Goal: Task Accomplishment & Management: Use online tool/utility

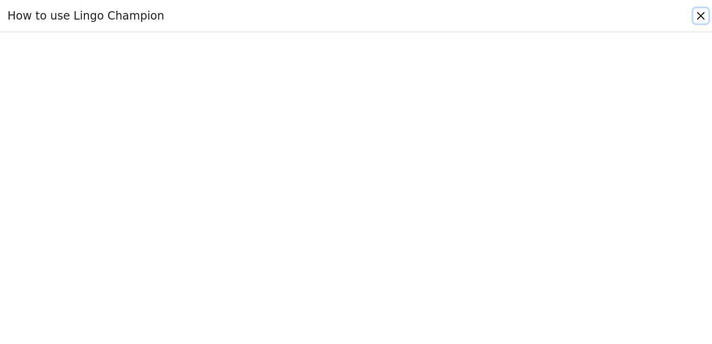
click at [699, 17] on button "Close" at bounding box center [700, 15] width 15 height 15
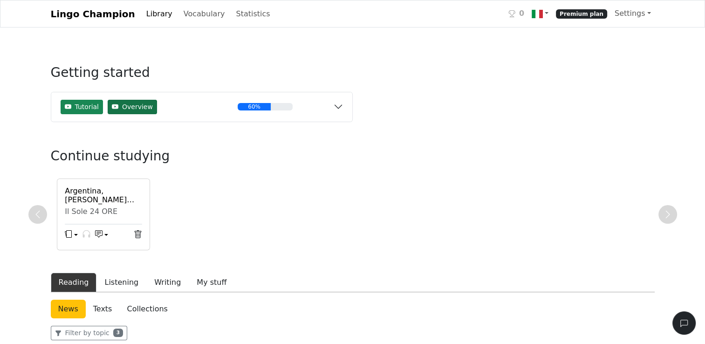
click at [140, 109] on span "Overview" at bounding box center [137, 107] width 31 height 10
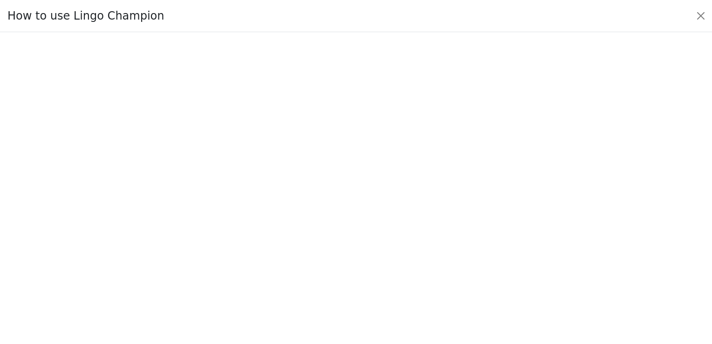
scroll to position [91, 0]
click at [435, 19] on div "How to use Lingo Champion" at bounding box center [356, 16] width 712 height 32
click at [704, 17] on button "Close" at bounding box center [700, 15] width 15 height 15
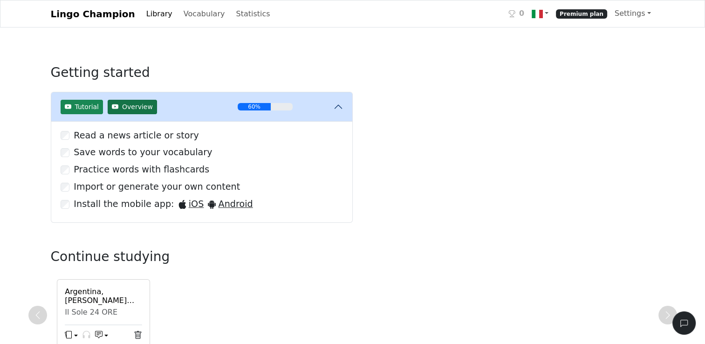
click at [142, 107] on span "Overview" at bounding box center [137, 107] width 31 height 10
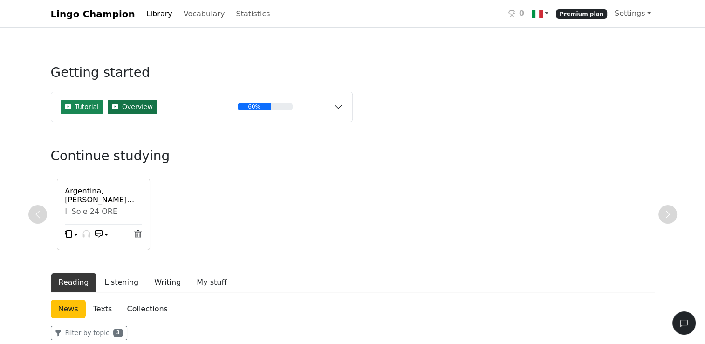
click at [142, 107] on span "Overview" at bounding box center [137, 107] width 31 height 10
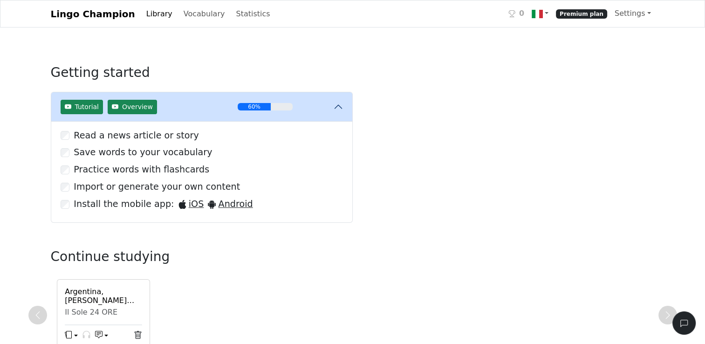
click at [69, 169] on div "Practice words with flashcards" at bounding box center [202, 170] width 282 height 14
click at [647, 14] on link "Settings" at bounding box center [633, 13] width 44 height 19
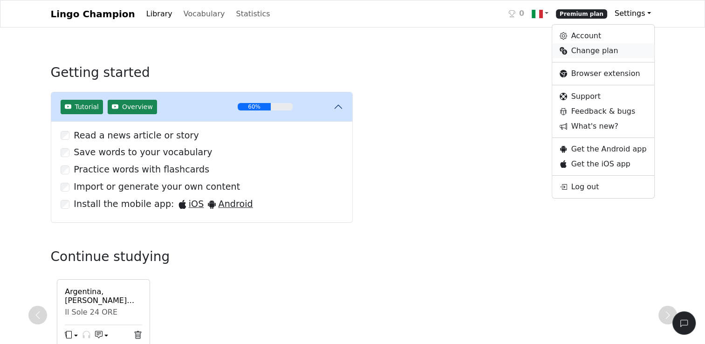
click at [592, 52] on link "Change plan" at bounding box center [603, 50] width 102 height 15
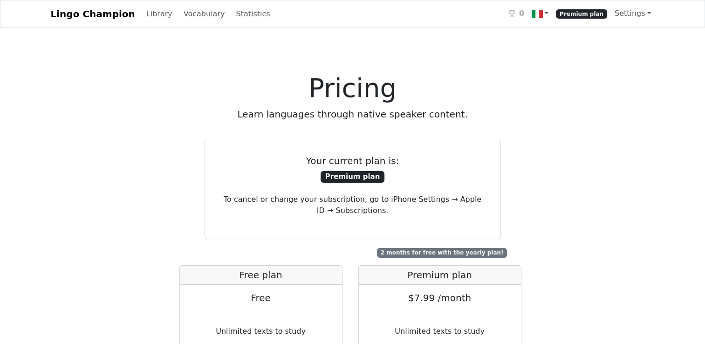
click at [578, 13] on span "Premium plan" at bounding box center [581, 13] width 51 height 9
click at [148, 13] on link "Library" at bounding box center [160, 14] width 34 height 19
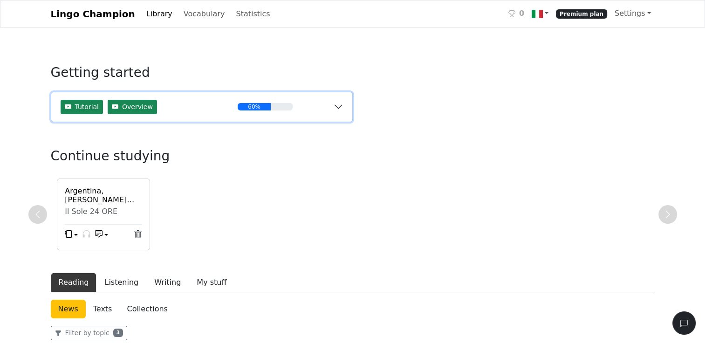
click at [275, 105] on div "60%" at bounding box center [265, 106] width 55 height 7
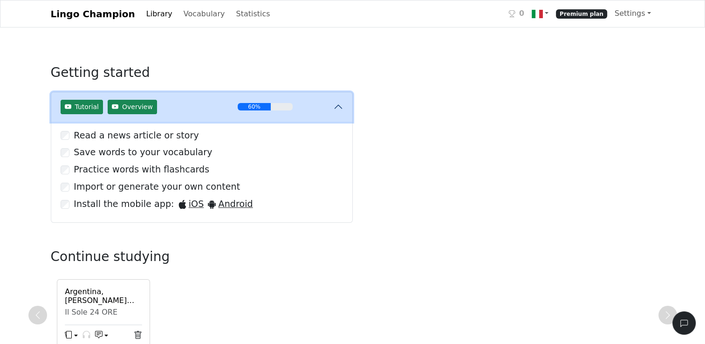
click at [275, 105] on div "60%" at bounding box center [265, 106] width 55 height 7
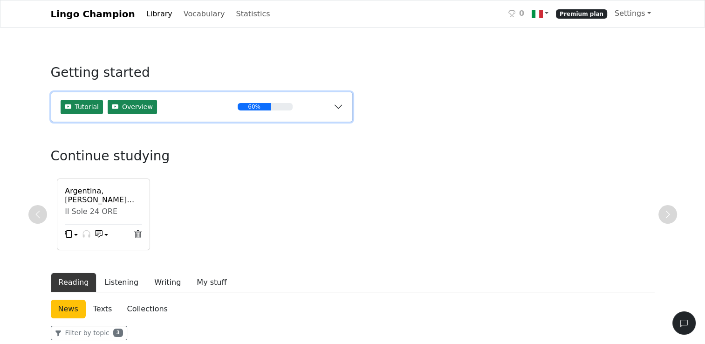
click at [275, 105] on div "60%" at bounding box center [265, 106] width 55 height 7
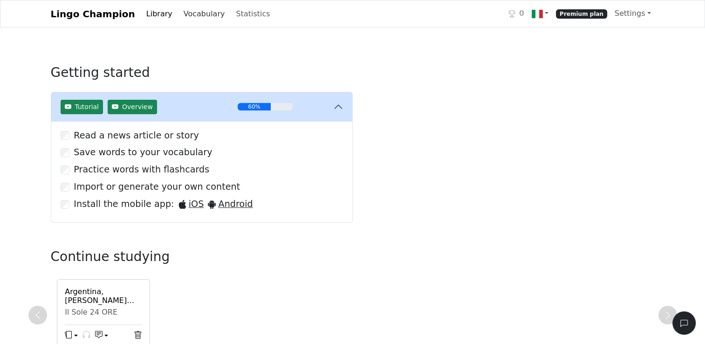
click at [193, 14] on link "Vocabulary" at bounding box center [204, 14] width 49 height 19
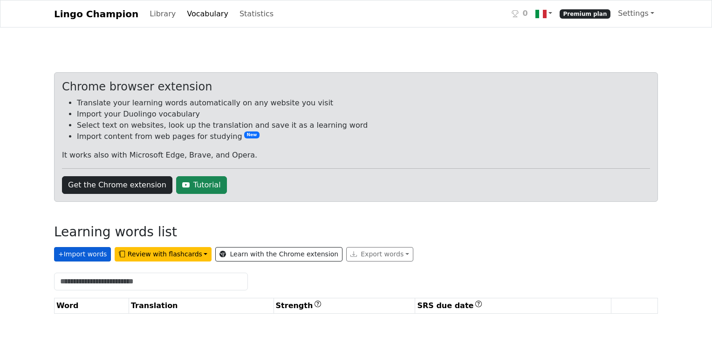
click at [98, 254] on button "+ Import words" at bounding box center [82, 254] width 57 height 14
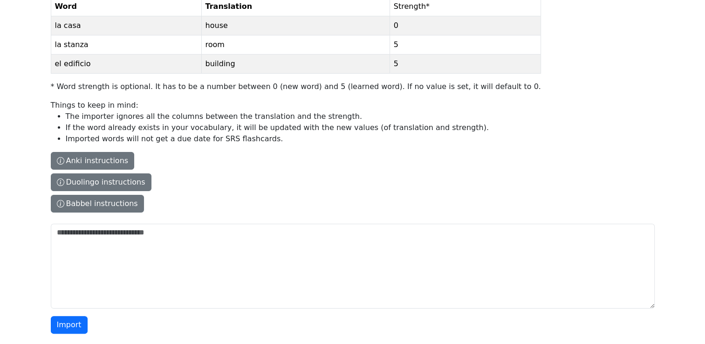
scroll to position [134, 0]
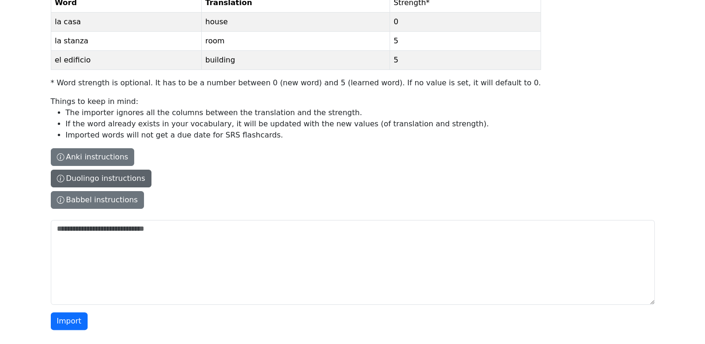
click at [133, 178] on button "Duolingo instructions" at bounding box center [101, 179] width 101 height 18
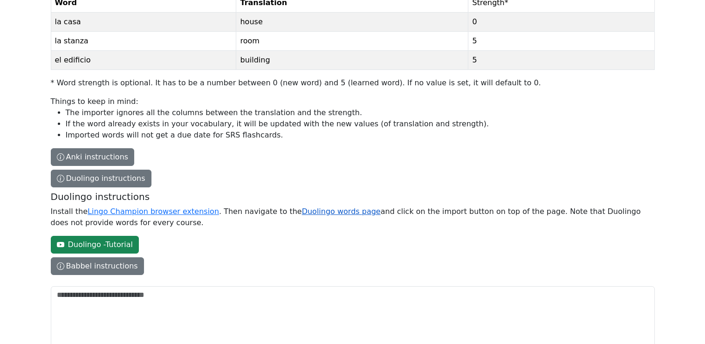
click at [302, 212] on link "Duolingo words page" at bounding box center [341, 211] width 79 height 9
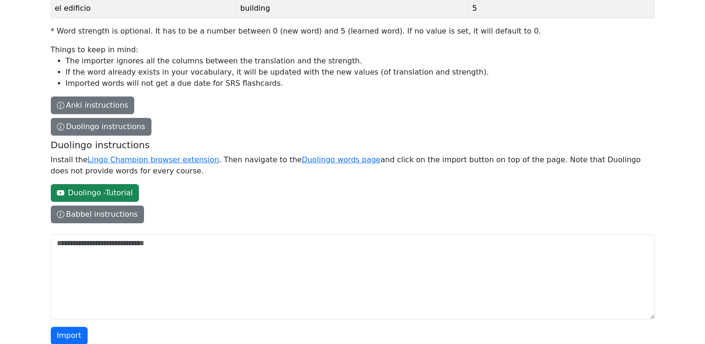
scroll to position [200, 0]
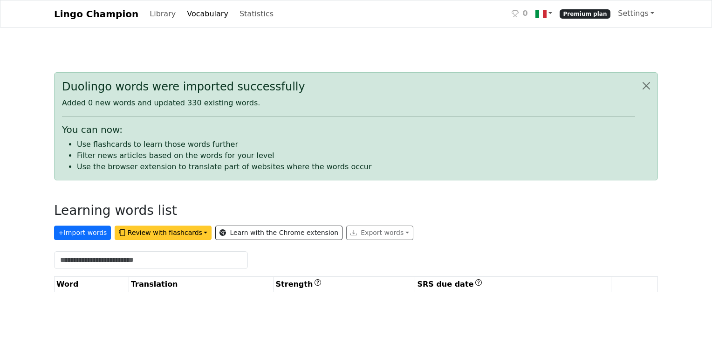
click at [177, 232] on button "Review with flashcards" at bounding box center [163, 233] width 97 height 14
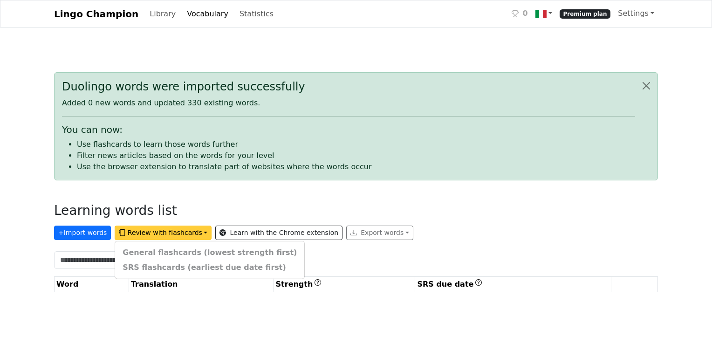
click at [178, 253] on div "General flashcards (lowest strength first) SRS flashcards (earliest due date fi…" at bounding box center [210, 260] width 190 height 38
click at [165, 234] on button "Review with flashcards" at bounding box center [163, 233] width 97 height 14
click at [90, 234] on button "+ Import words" at bounding box center [82, 233] width 57 height 14
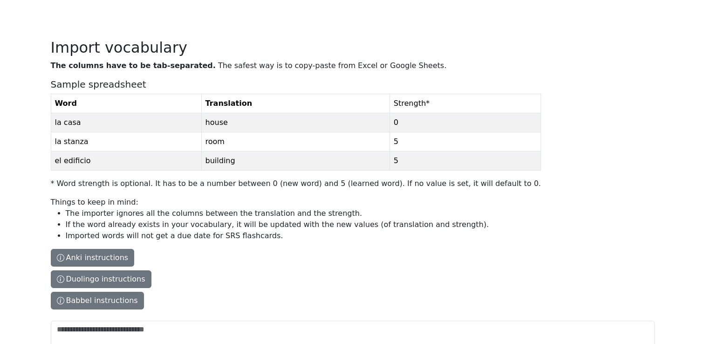
scroll to position [134, 0]
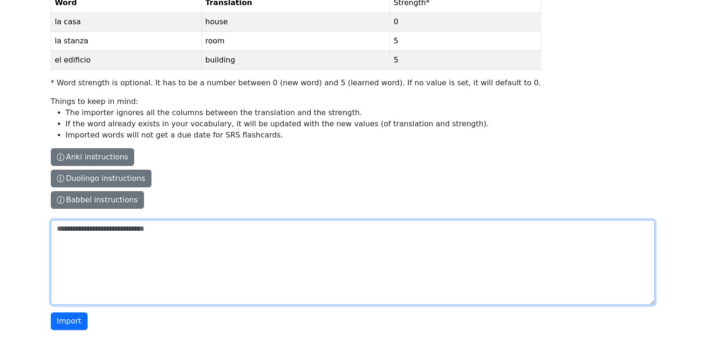
click at [124, 231] on textarea "The columns have to be tab-separated. The safest way is to copy-paste from Exce…" at bounding box center [353, 262] width 604 height 85
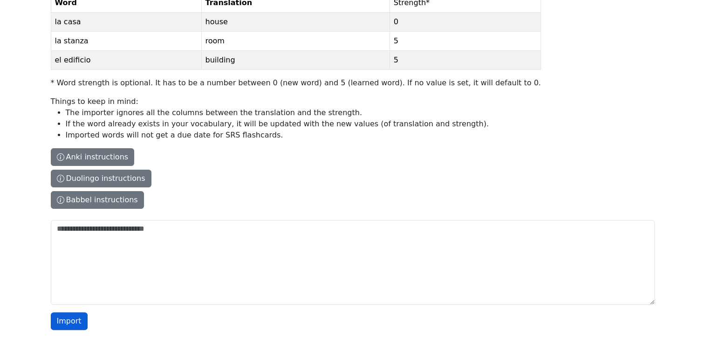
click at [74, 320] on button "Import" at bounding box center [69, 321] width 37 height 18
click at [127, 181] on button "Duolingo instructions" at bounding box center [101, 179] width 101 height 18
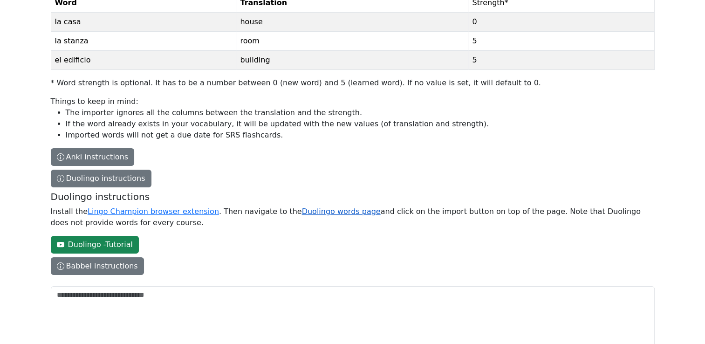
click at [336, 212] on link "Duolingo words page" at bounding box center [341, 211] width 79 height 9
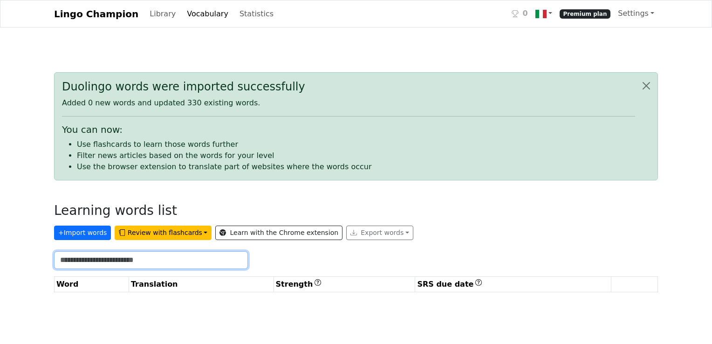
click at [156, 264] on input "text" at bounding box center [151, 260] width 194 height 18
click at [121, 259] on input "text" at bounding box center [151, 260] width 194 height 18
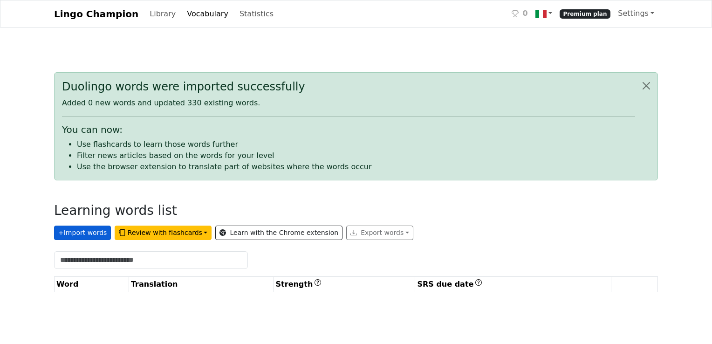
click at [69, 231] on button "+ Import words" at bounding box center [82, 233] width 57 height 14
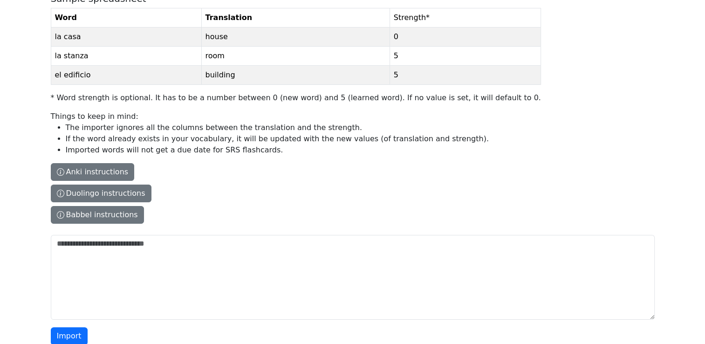
scroll to position [134, 0]
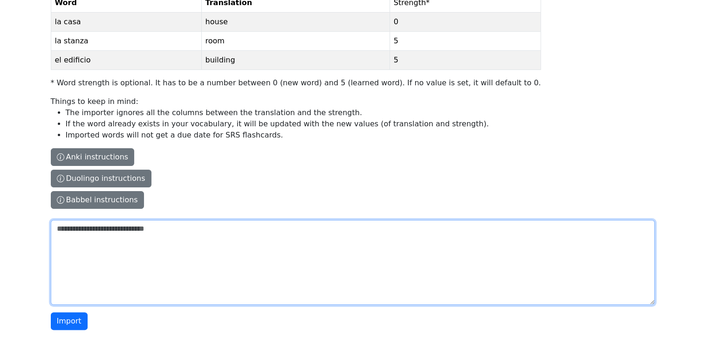
click at [121, 247] on textarea "The columns have to be tab-separated. The safest way is to copy-paste from Exce…" at bounding box center [353, 262] width 604 height 85
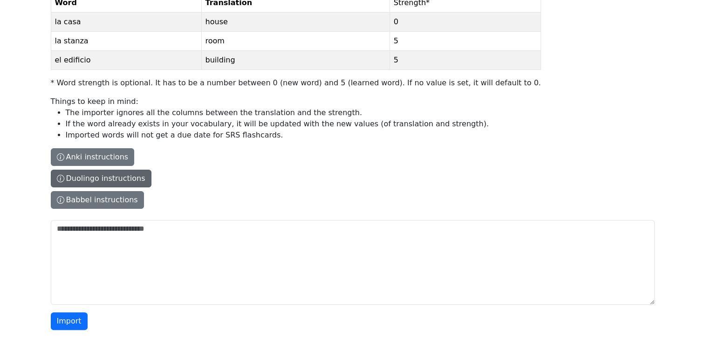
click at [121, 178] on button "Duolingo instructions" at bounding box center [101, 179] width 101 height 18
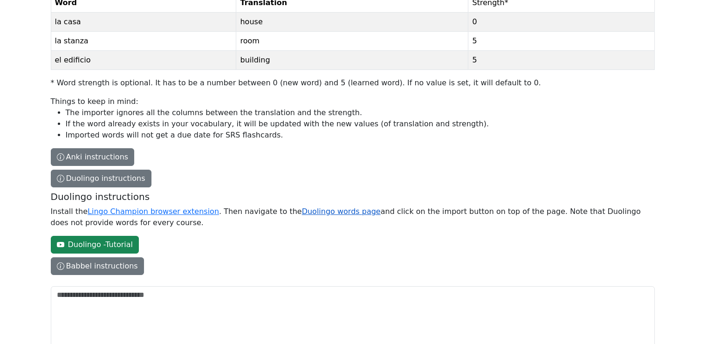
click at [302, 212] on link "Duolingo words page" at bounding box center [341, 211] width 79 height 9
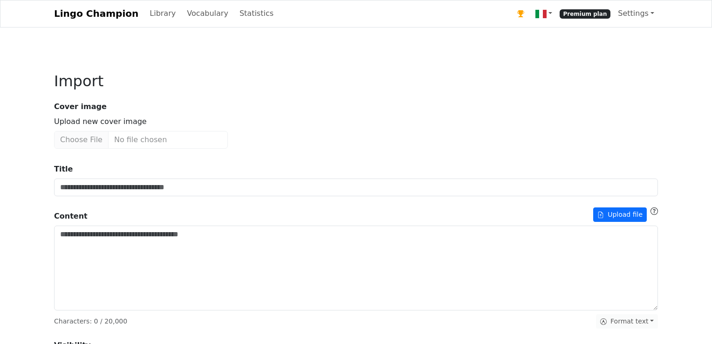
type input "**********"
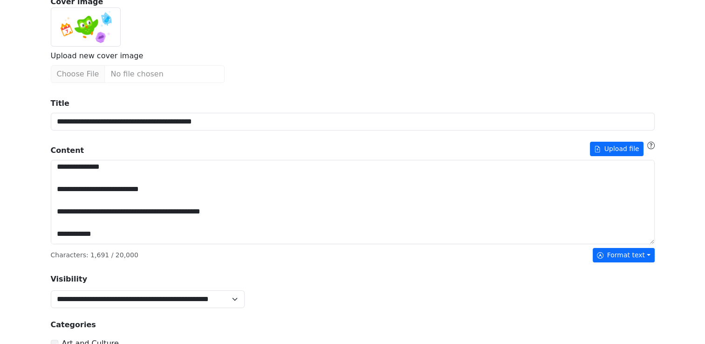
scroll to position [108, 0]
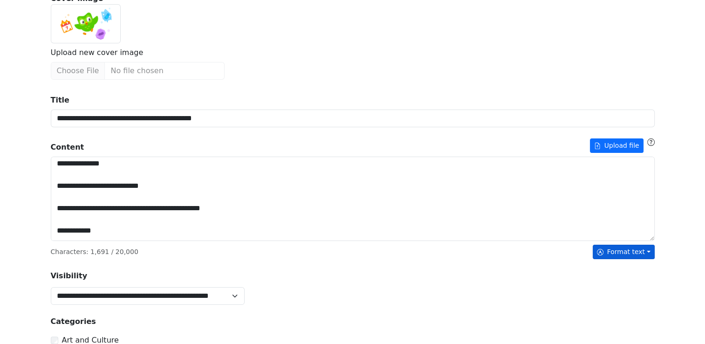
click at [630, 253] on button "Format text" at bounding box center [624, 252] width 62 height 14
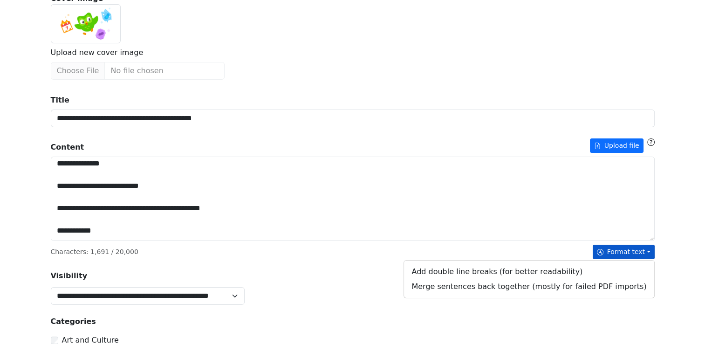
click at [538, 146] on div "Content Upload file" at bounding box center [353, 145] width 604 height 14
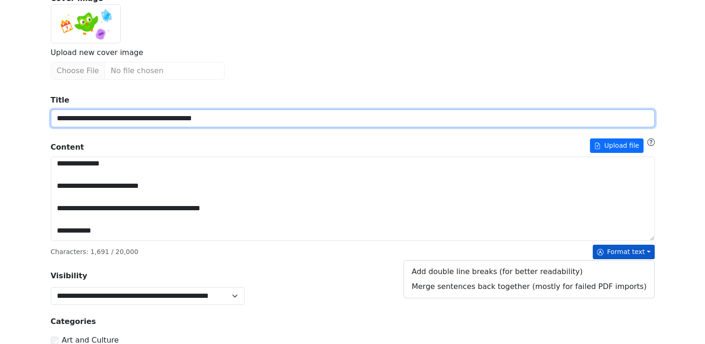
click at [538, 127] on input "**********" at bounding box center [353, 118] width 604 height 18
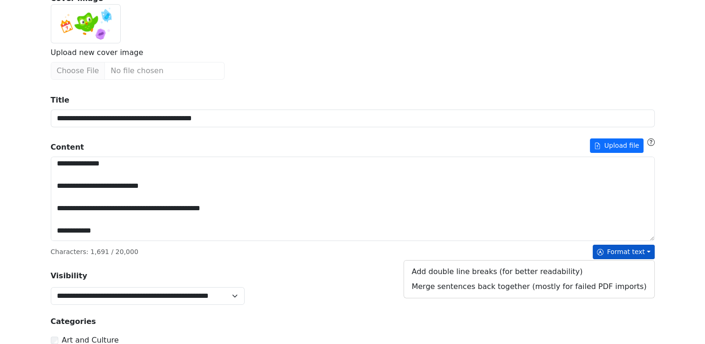
click at [538, 146] on div "Content Upload file" at bounding box center [353, 145] width 604 height 14
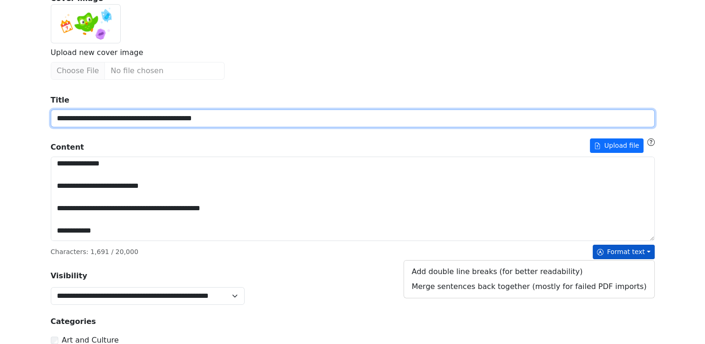
click at [538, 127] on input "**********" at bounding box center [353, 118] width 604 height 18
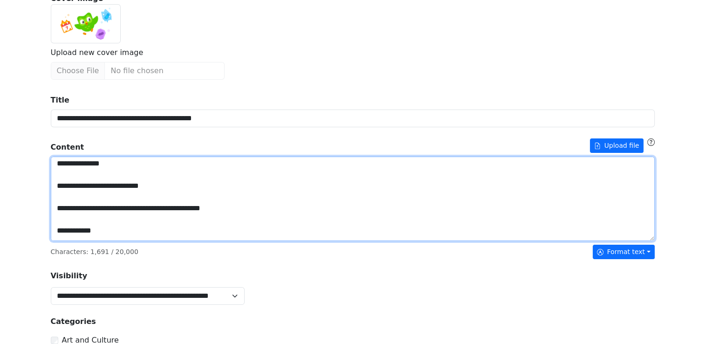
click at [55, 159] on textarea "Title" at bounding box center [353, 199] width 604 height 85
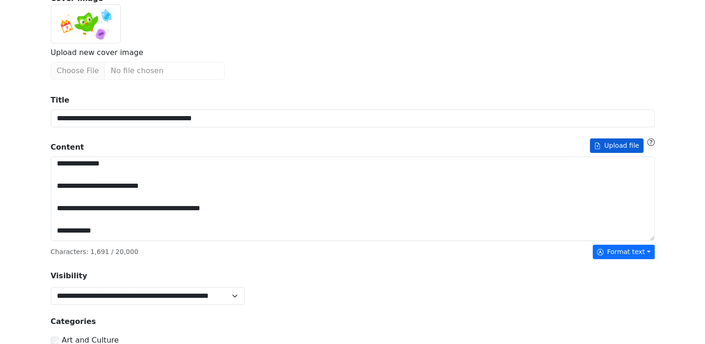
click at [634, 143] on button "Upload file" at bounding box center [617, 145] width 54 height 14
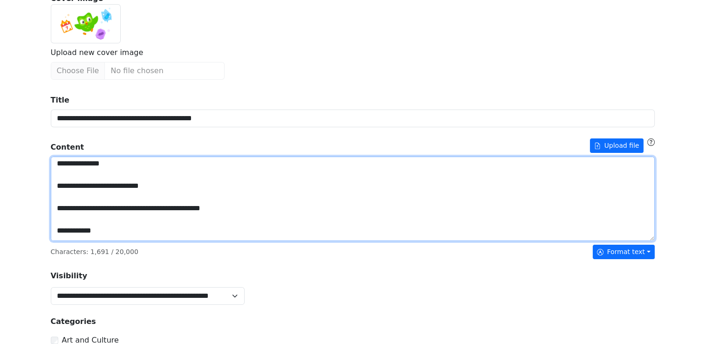
click at [366, 230] on textarea "Title" at bounding box center [353, 199] width 604 height 85
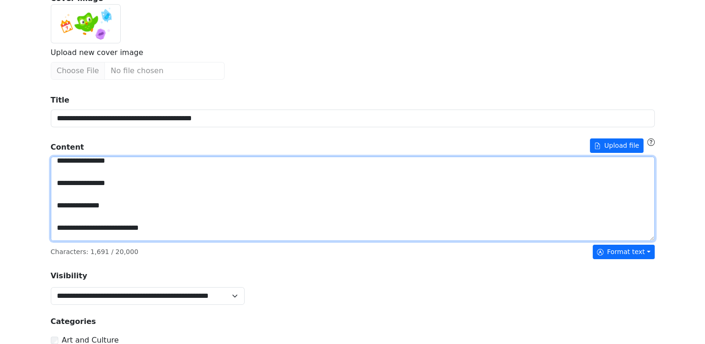
scroll to position [0, 0]
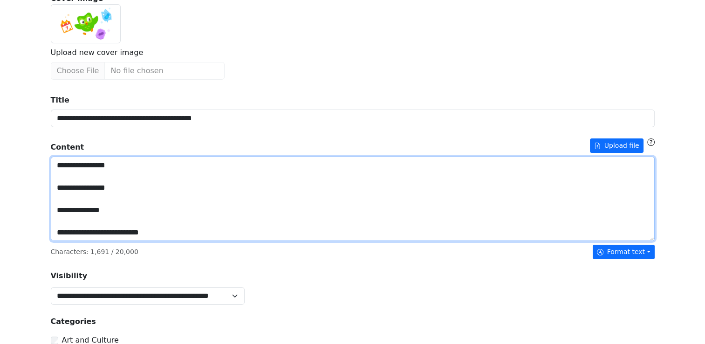
drag, startPoint x: 54, startPoint y: 161, endPoint x: 127, endPoint y: 183, distance: 75.8
click at [134, 183] on textarea "Title" at bounding box center [353, 199] width 604 height 85
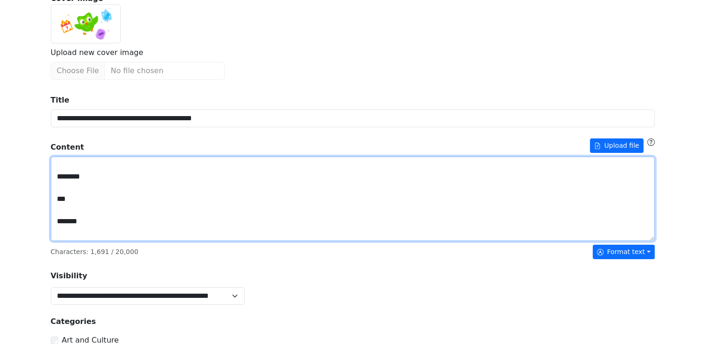
scroll to position [2281, 0]
drag, startPoint x: 52, startPoint y: 162, endPoint x: 154, endPoint y: 241, distance: 129.1
click at [154, 241] on div "**********" at bounding box center [353, 336] width 604 height 498
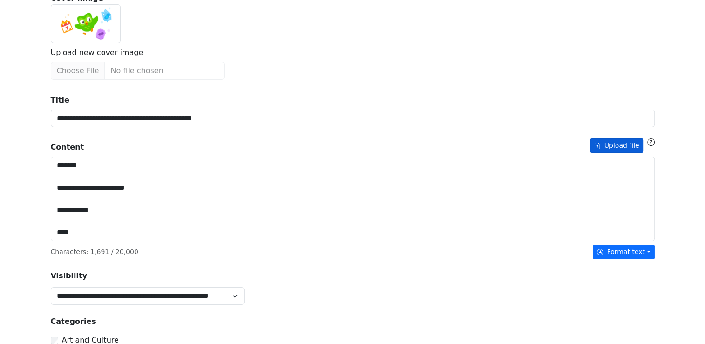
click at [619, 142] on button "Upload file" at bounding box center [617, 145] width 54 height 14
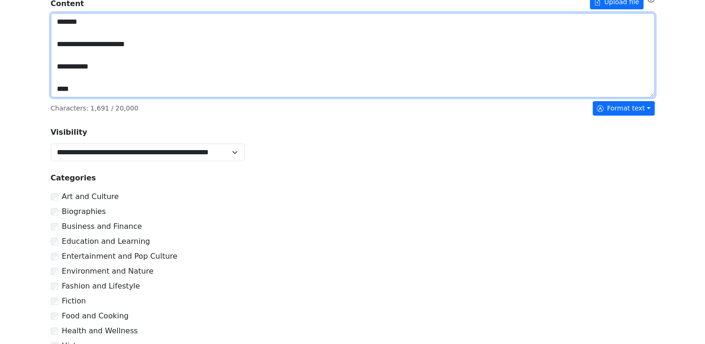
scroll to position [418, 0]
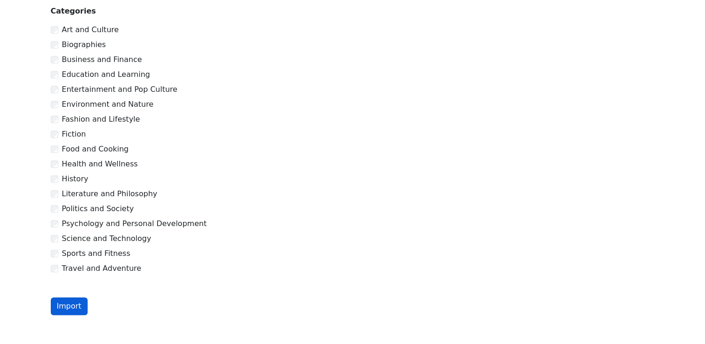
click at [71, 305] on button "Import" at bounding box center [69, 306] width 37 height 18
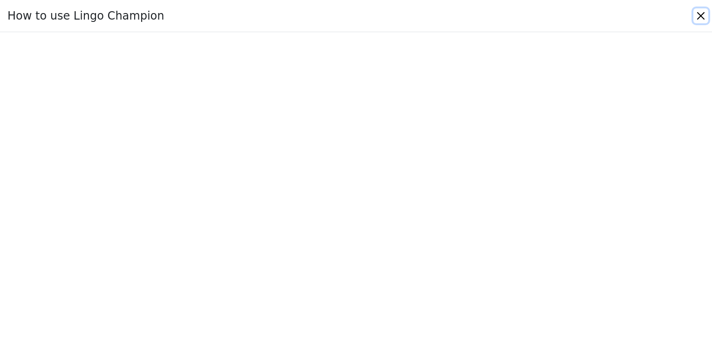
click at [700, 16] on button "Close" at bounding box center [700, 15] width 15 height 15
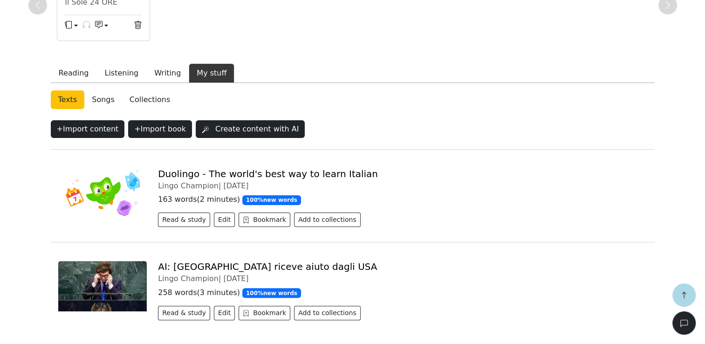
scroll to position [233, 0]
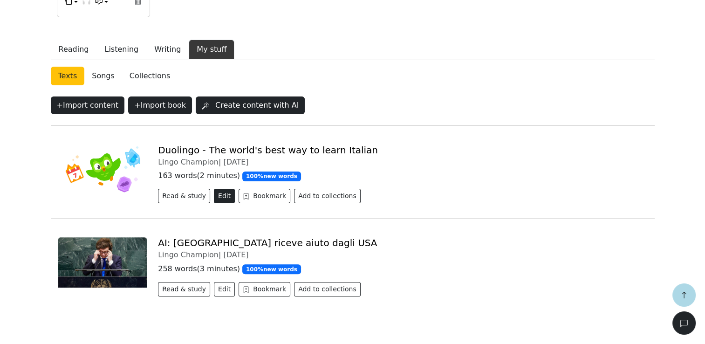
click at [218, 195] on button "Edit" at bounding box center [224, 196] width 21 height 14
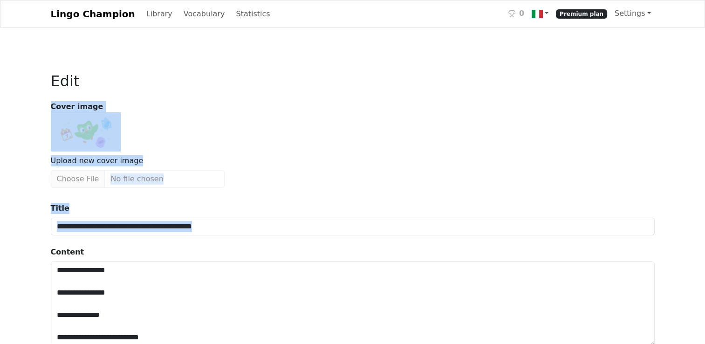
drag, startPoint x: 43, startPoint y: 103, endPoint x: 232, endPoint y: 249, distance: 238.9
drag, startPoint x: 66, startPoint y: 117, endPoint x: 19, endPoint y: 123, distance: 47.9
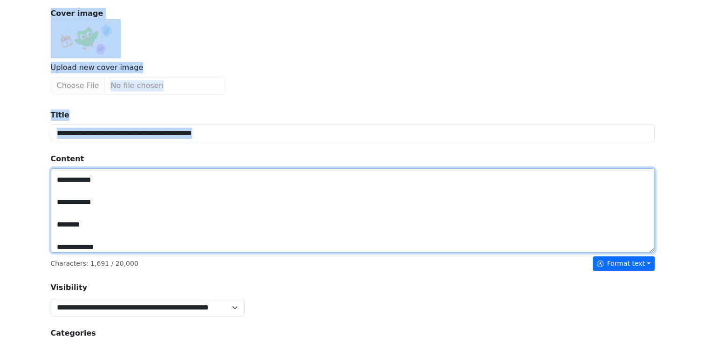
scroll to position [93, 0]
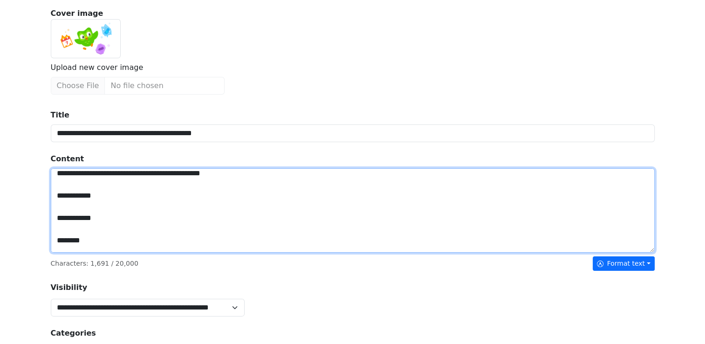
drag, startPoint x: 71, startPoint y: 220, endPoint x: 109, endPoint y: 216, distance: 38.0
click at [109, 216] on textarea "Title" at bounding box center [353, 210] width 604 height 85
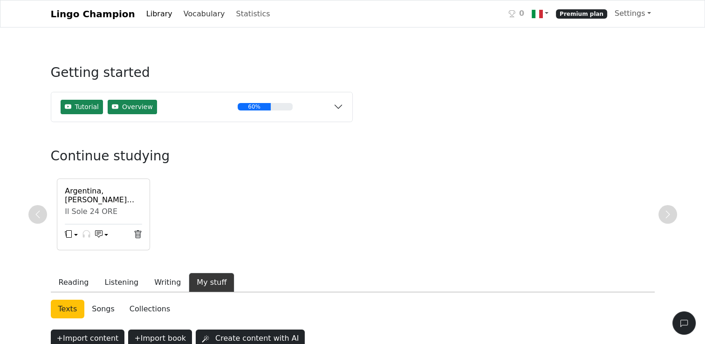
click at [199, 16] on link "Vocabulary" at bounding box center [204, 14] width 49 height 19
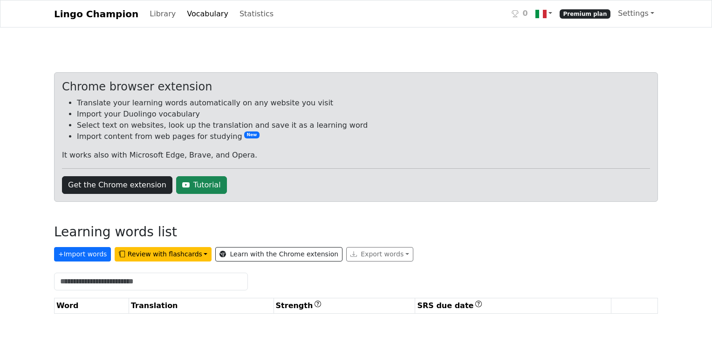
click at [100, 318] on div "Chrome browser extension Translate your learning words automatically on any web…" at bounding box center [356, 196] width 604 height 249
click at [86, 255] on button "+ Import words" at bounding box center [82, 254] width 57 height 14
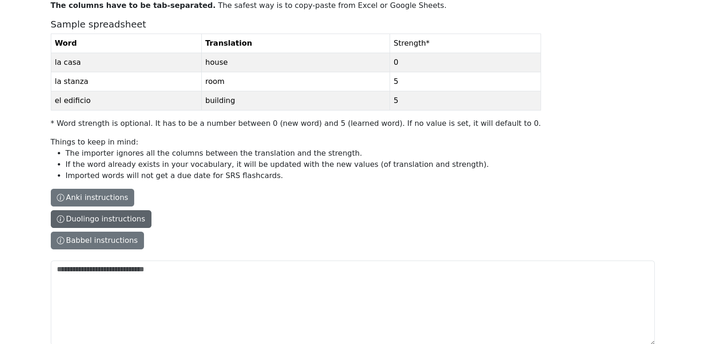
scroll to position [134, 0]
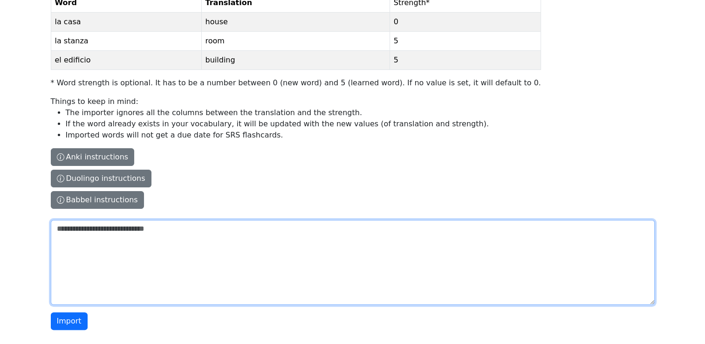
click at [64, 238] on textarea "The columns have to be tab-separated. The safest way is to copy-paste from Exce…" at bounding box center [353, 262] width 604 height 85
paste textarea "********"
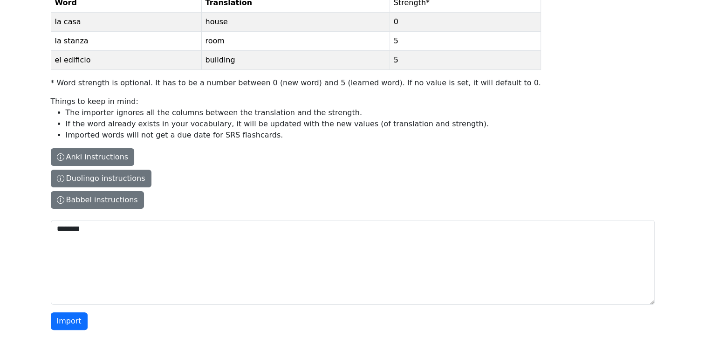
drag, startPoint x: 62, startPoint y: 229, endPoint x: 106, endPoint y: 118, distance: 118.8
click at [106, 118] on li "If the word already exists in your vocabulary, it will be updated with the new …" at bounding box center [303, 123] width 475 height 11
click at [106, 220] on textarea "********" at bounding box center [353, 262] width 604 height 85
click at [68, 323] on button "Import" at bounding box center [69, 321] width 37 height 18
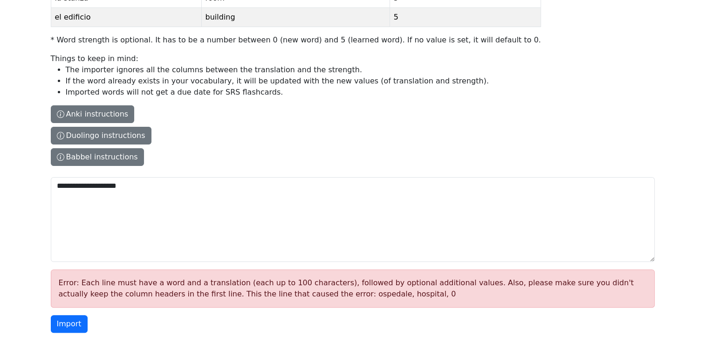
scroll to position [179, 0]
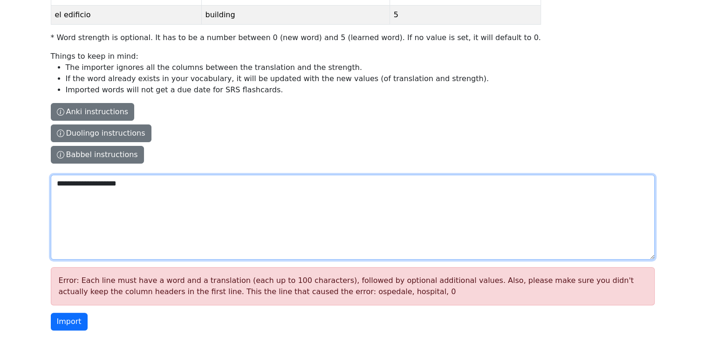
click at [89, 181] on textarea "**********" at bounding box center [353, 217] width 604 height 85
click at [118, 184] on textarea "**********" at bounding box center [353, 217] width 604 height 85
click at [120, 185] on textarea "**********" at bounding box center [353, 217] width 604 height 85
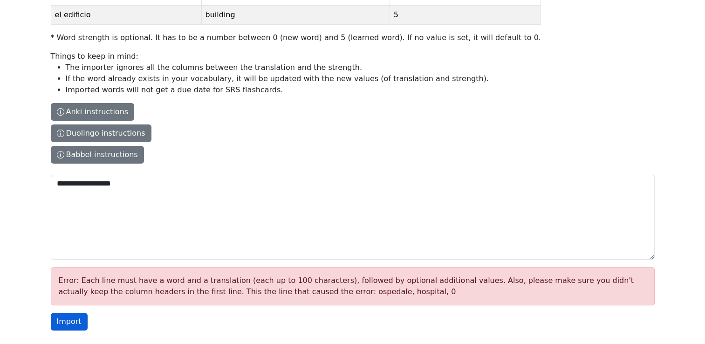
click at [72, 326] on button "Import" at bounding box center [69, 322] width 37 height 18
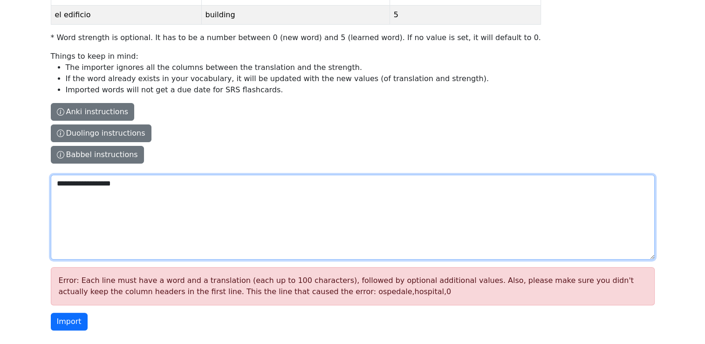
click at [123, 184] on textarea "**********" at bounding box center [353, 217] width 604 height 85
click at [130, 182] on textarea "**********" at bounding box center [353, 217] width 604 height 85
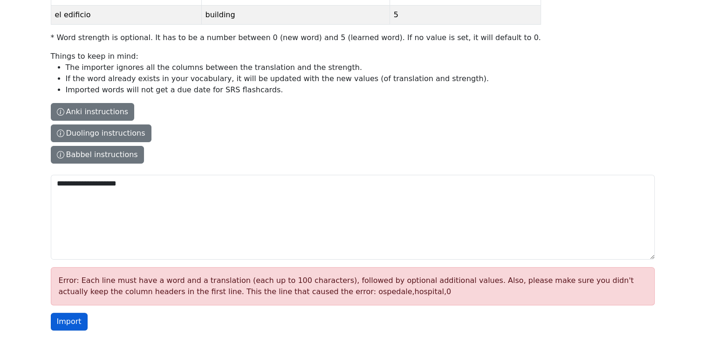
click at [63, 320] on button "Import" at bounding box center [69, 322] width 37 height 18
click at [60, 321] on button "Import" at bounding box center [69, 322] width 37 height 18
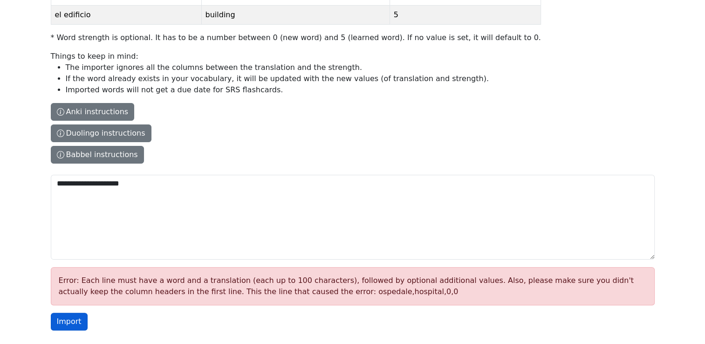
click at [60, 321] on button "Import" at bounding box center [69, 322] width 37 height 18
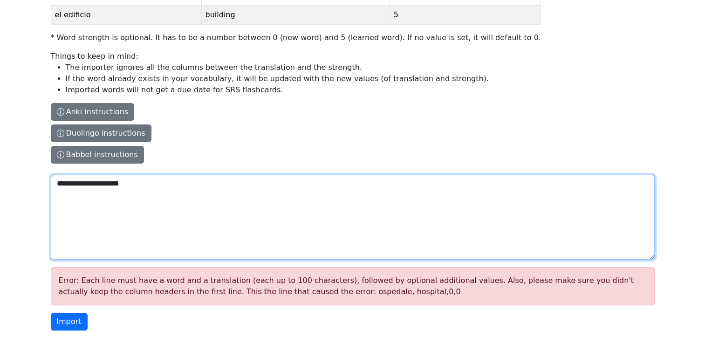
click at [89, 182] on textarea "**********" at bounding box center [353, 217] width 604 height 85
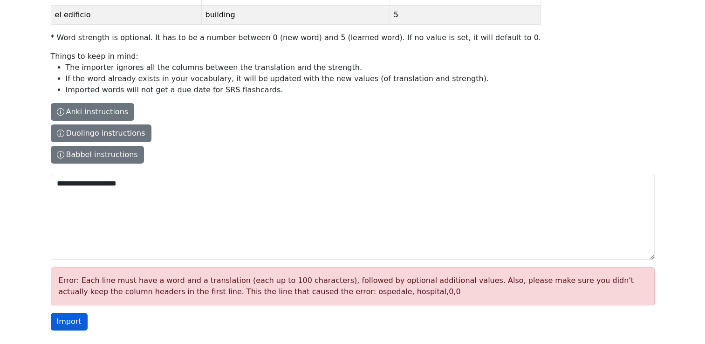
click at [71, 318] on button "Import" at bounding box center [69, 322] width 37 height 18
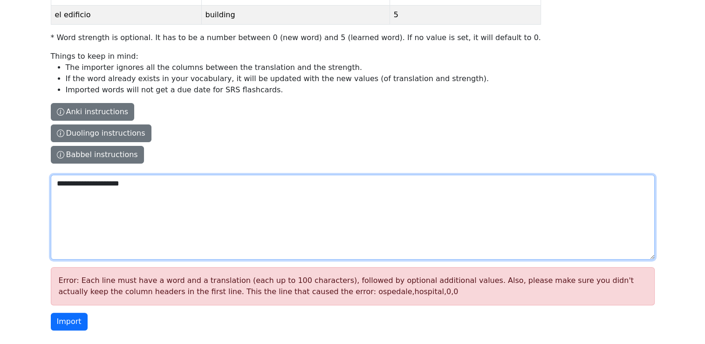
click at [116, 185] on textarea "**********" at bounding box center [353, 217] width 604 height 85
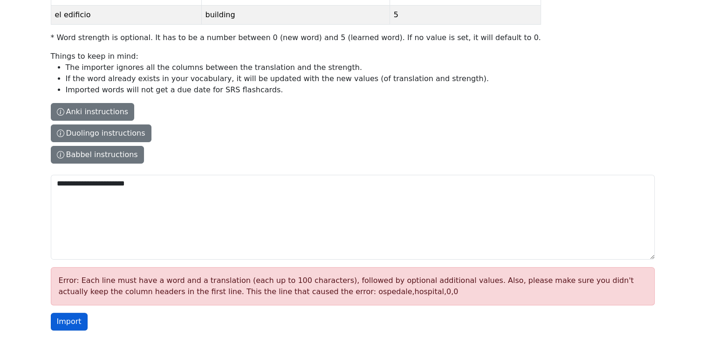
click at [67, 322] on button "Import" at bounding box center [69, 322] width 37 height 18
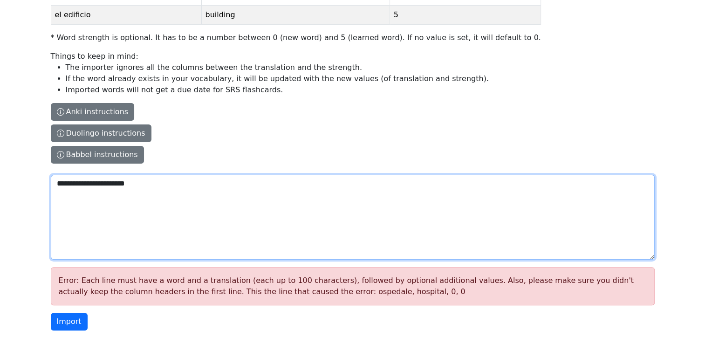
click at [88, 183] on textarea "**********" at bounding box center [353, 217] width 604 height 85
click at [116, 184] on textarea "**********" at bounding box center [353, 217] width 604 height 85
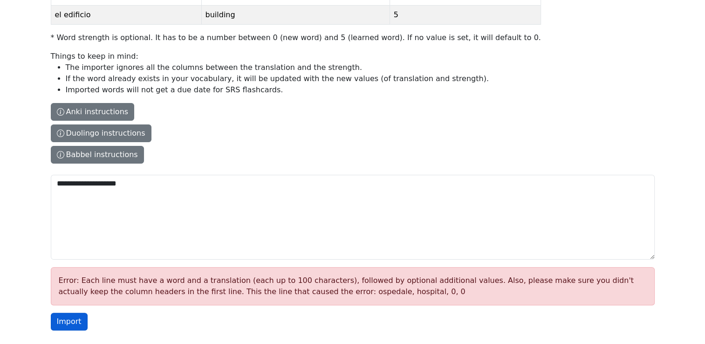
click at [73, 321] on button "Import" at bounding box center [69, 322] width 37 height 18
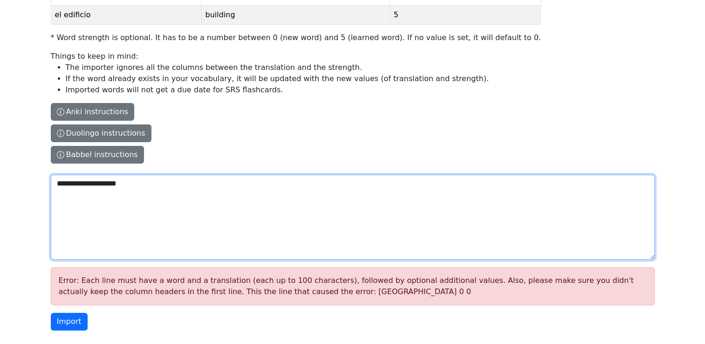
click at [170, 181] on textarea "**********" at bounding box center [353, 217] width 604 height 85
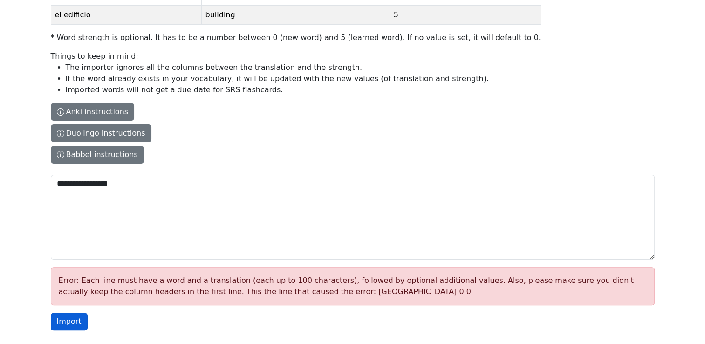
click at [67, 320] on button "Import" at bounding box center [69, 322] width 37 height 18
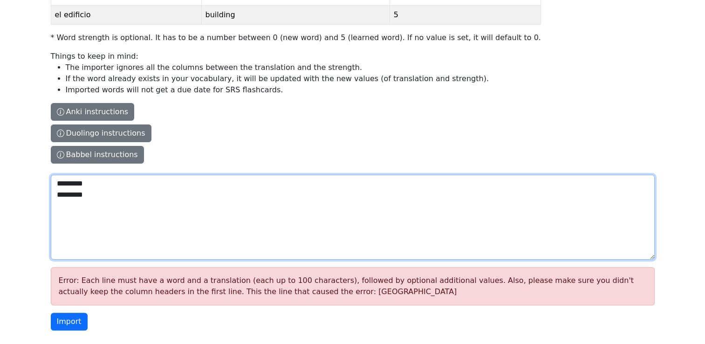
click at [104, 185] on textarea "********* ********" at bounding box center [353, 217] width 604 height 85
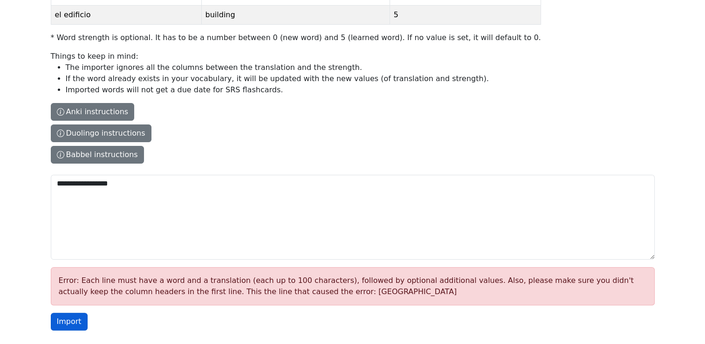
click at [63, 321] on button "Import" at bounding box center [69, 322] width 37 height 18
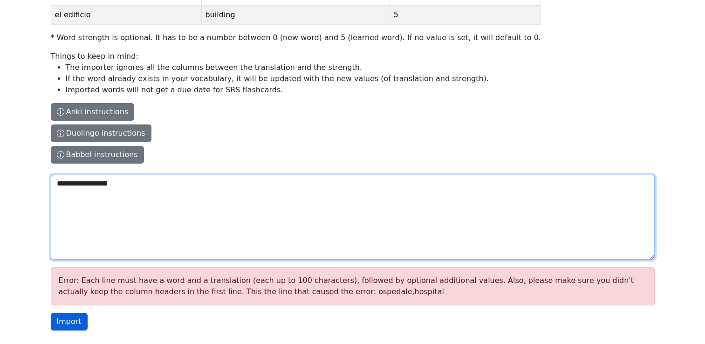
type textarea "**********"
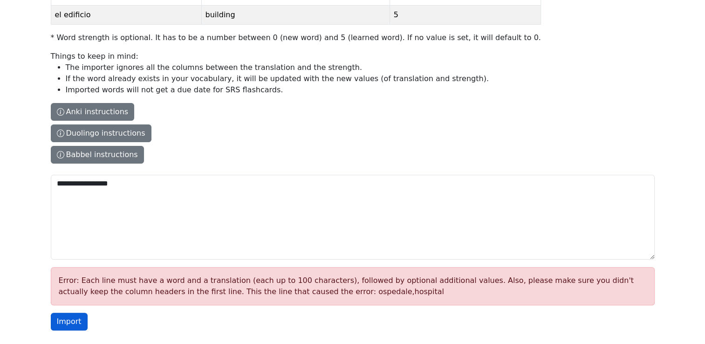
click at [67, 323] on button "Import" at bounding box center [69, 322] width 37 height 18
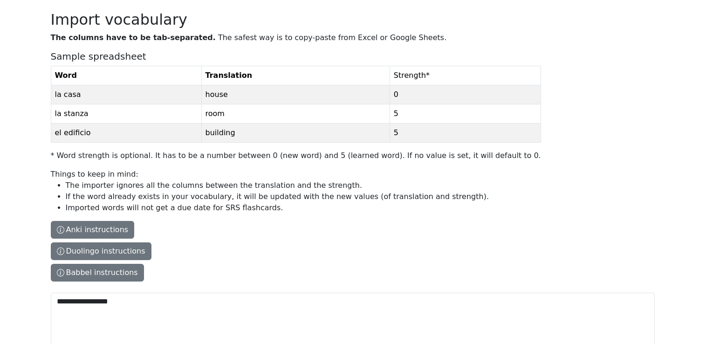
scroll to position [0, 0]
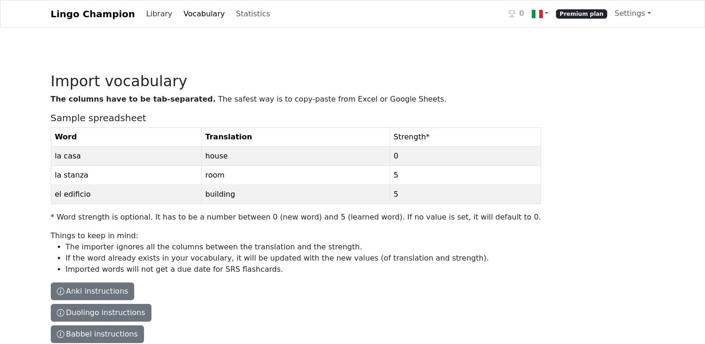
click at [150, 12] on link "Library" at bounding box center [160, 14] width 34 height 19
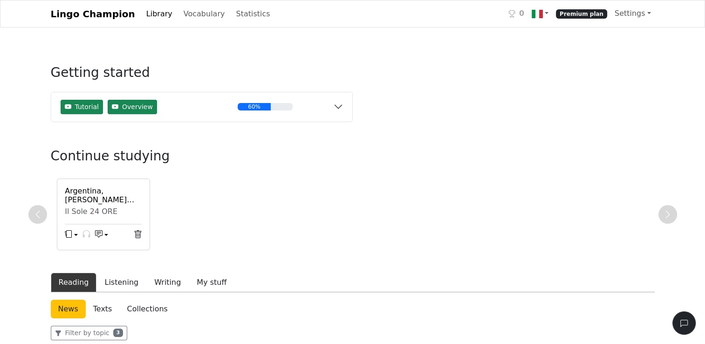
click at [149, 16] on link "Library" at bounding box center [160, 14] width 34 height 19
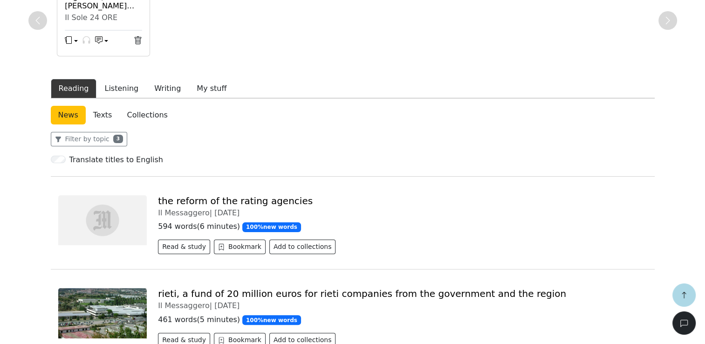
scroll to position [233, 0]
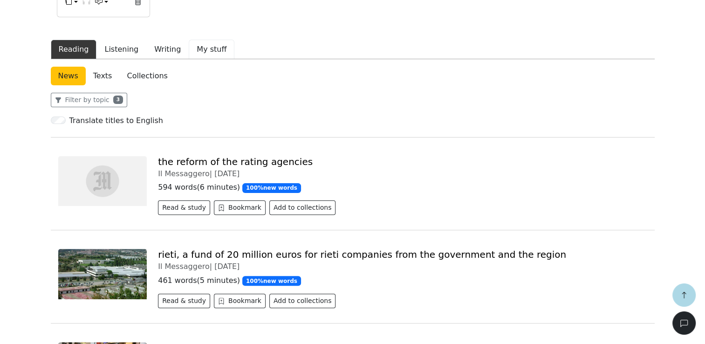
click at [206, 48] on button "My stuff" at bounding box center [212, 50] width 46 height 20
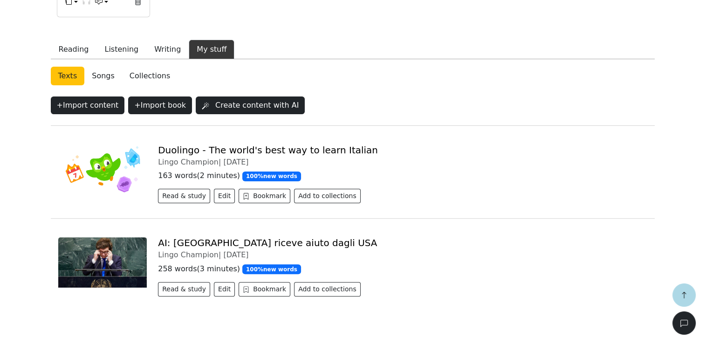
drag, startPoint x: 171, startPoint y: 150, endPoint x: 124, endPoint y: 176, distance: 53.8
click at [124, 176] on img at bounding box center [102, 169] width 89 height 50
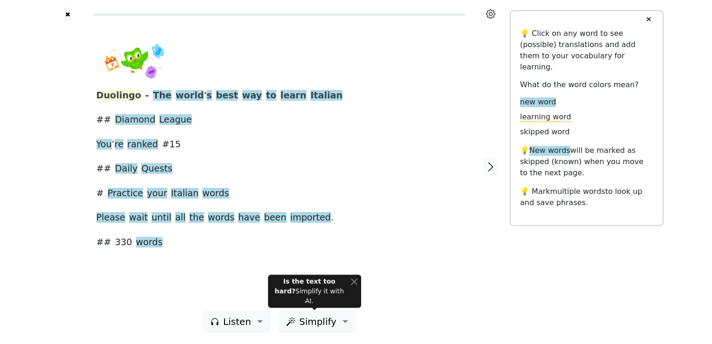
click at [122, 98] on span "Duolingo" at bounding box center [118, 96] width 45 height 12
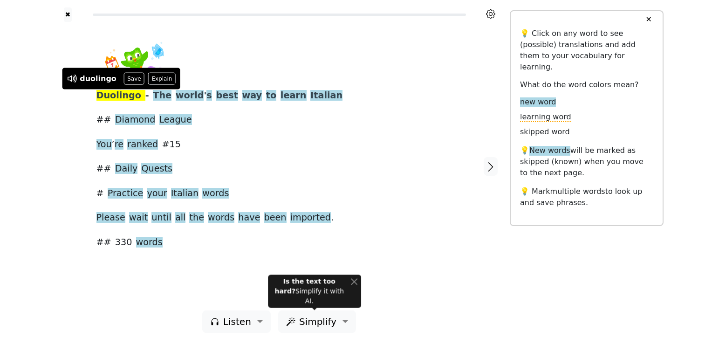
drag, startPoint x: 122, startPoint y: 98, endPoint x: 76, endPoint y: 130, distance: 56.2
click at [76, 130] on div at bounding box center [67, 166] width 39 height 288
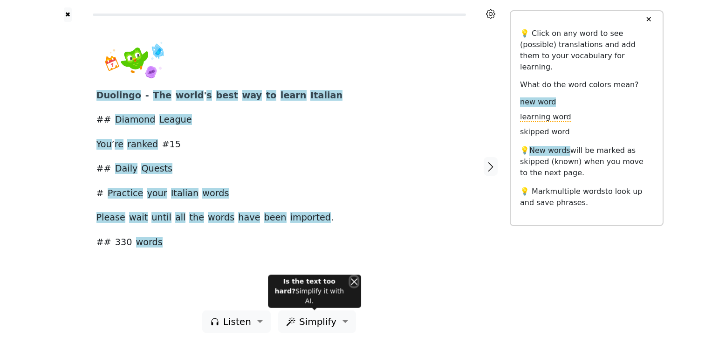
click at [354, 286] on button "Close" at bounding box center [353, 281] width 7 height 10
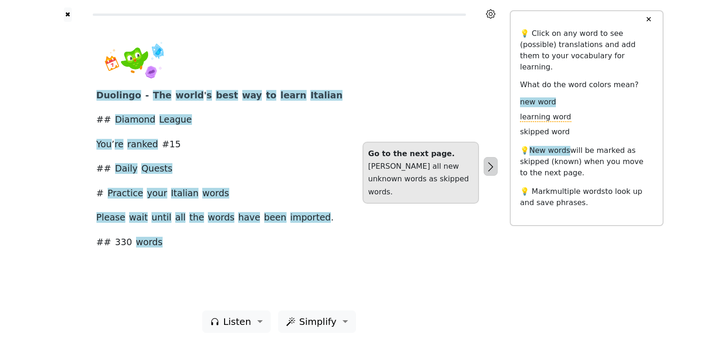
click at [489, 168] on icon "button" at bounding box center [490, 166] width 11 height 11
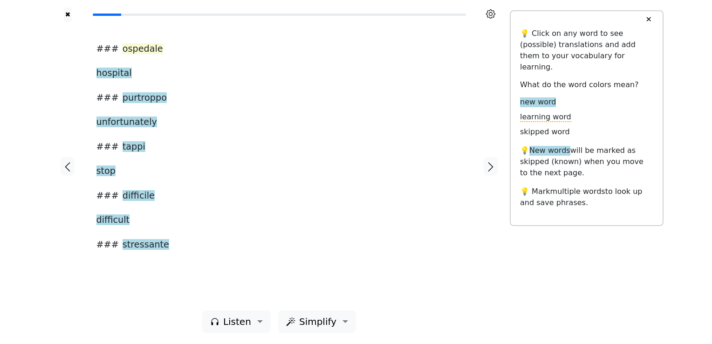
click at [144, 49] on span "ospedale" at bounding box center [143, 49] width 41 height 12
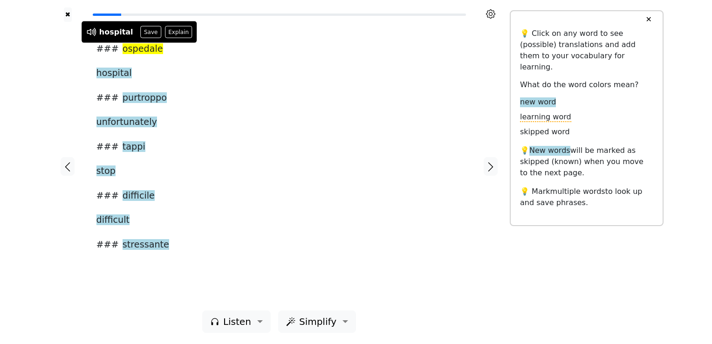
drag, startPoint x: 144, startPoint y: 49, endPoint x: 141, endPoint y: 32, distance: 17.9
click at [141, 32] on button "Save" at bounding box center [151, 32] width 21 height 12
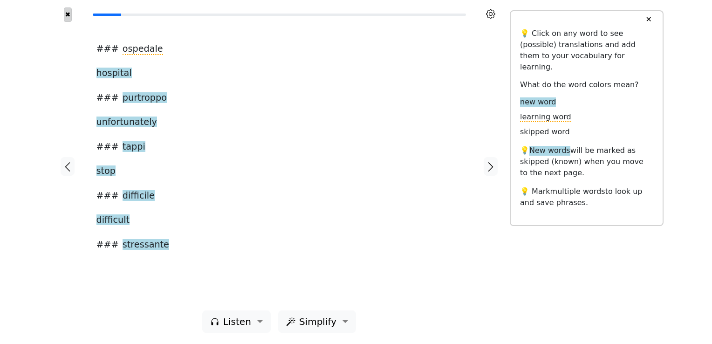
click at [67, 13] on button "✖" at bounding box center [68, 14] width 8 height 14
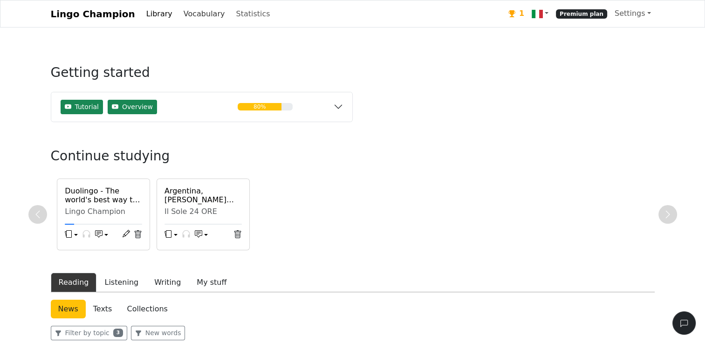
click at [189, 14] on link "Vocabulary" at bounding box center [204, 14] width 49 height 19
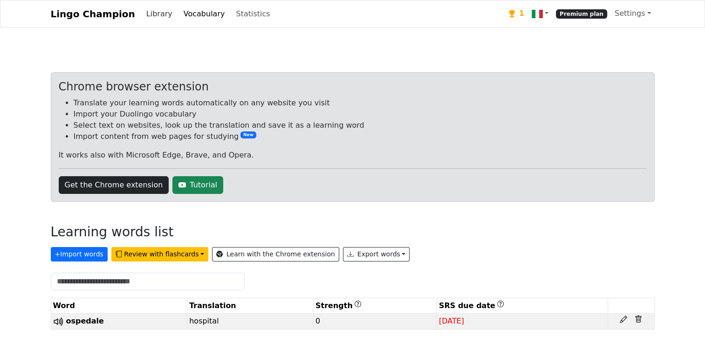
click at [150, 14] on link "Library" at bounding box center [160, 14] width 34 height 19
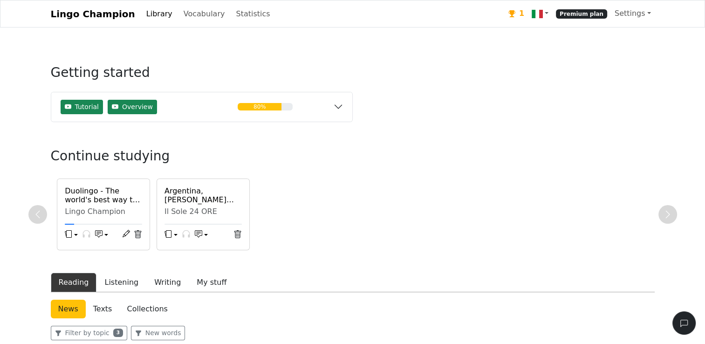
click at [147, 15] on link "Library" at bounding box center [160, 14] width 34 height 19
click at [143, 12] on link "Library" at bounding box center [160, 14] width 34 height 19
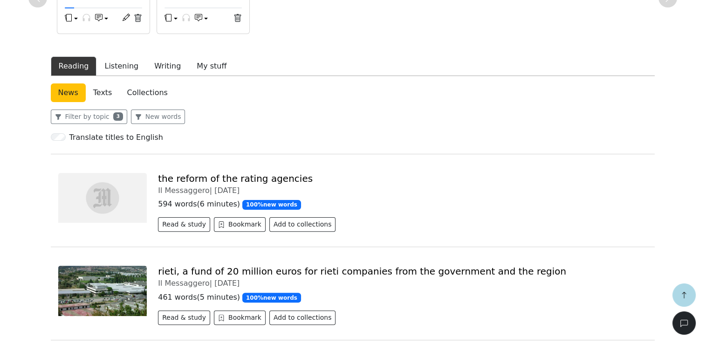
scroll to position [233, 0]
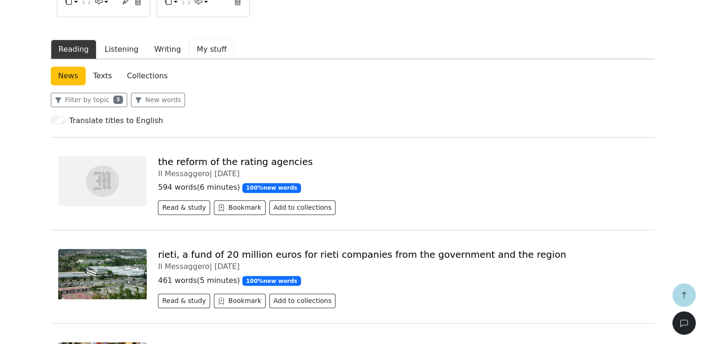
click at [199, 50] on button "My stuff" at bounding box center [212, 50] width 46 height 20
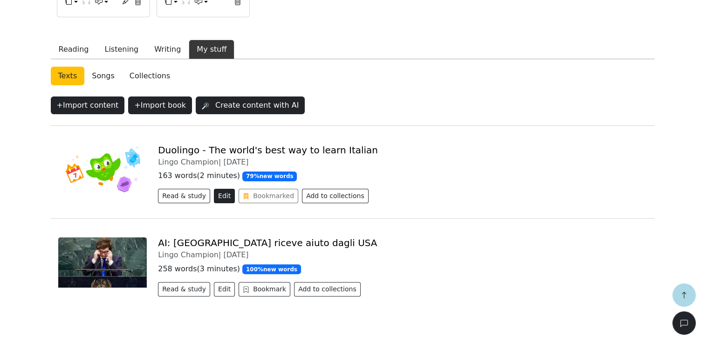
click at [219, 196] on button "Edit" at bounding box center [224, 196] width 21 height 14
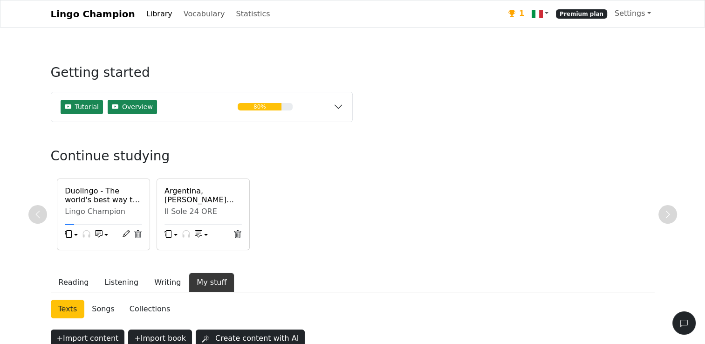
click at [150, 15] on link "Library" at bounding box center [160, 14] width 34 height 19
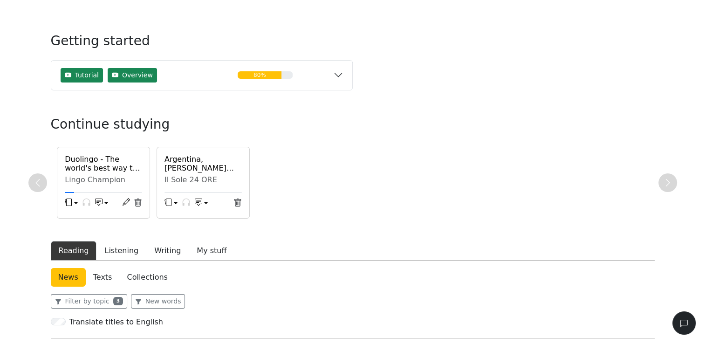
scroll to position [93, 0]
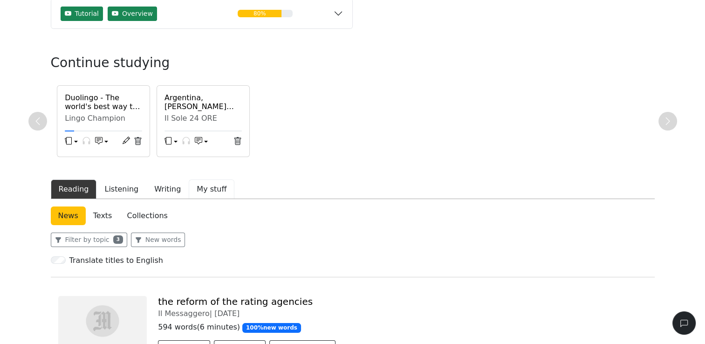
click at [205, 191] on button "My stuff" at bounding box center [212, 189] width 46 height 20
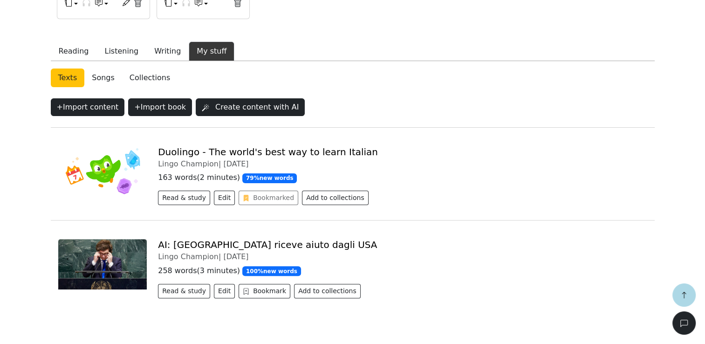
scroll to position [233, 0]
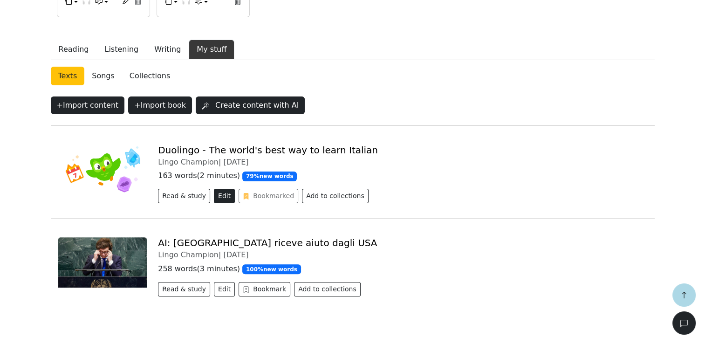
click at [222, 196] on button "Edit" at bounding box center [224, 196] width 21 height 14
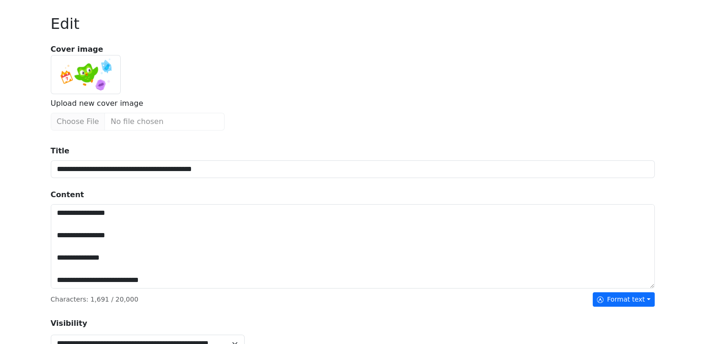
scroll to position [43, 0]
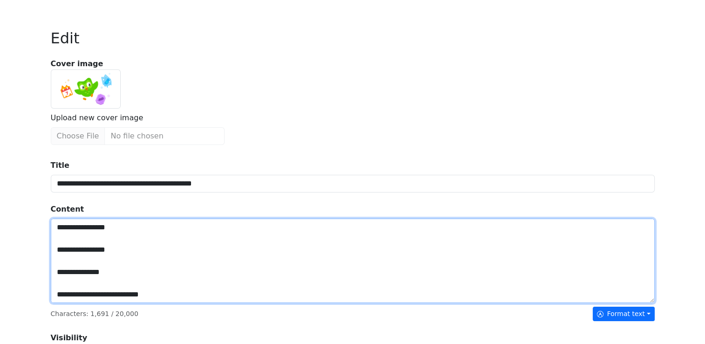
click at [54, 225] on textarea "Title" at bounding box center [353, 261] width 604 height 85
click at [57, 288] on textarea "Title" at bounding box center [353, 261] width 604 height 85
click at [54, 295] on textarea "Title" at bounding box center [353, 261] width 604 height 85
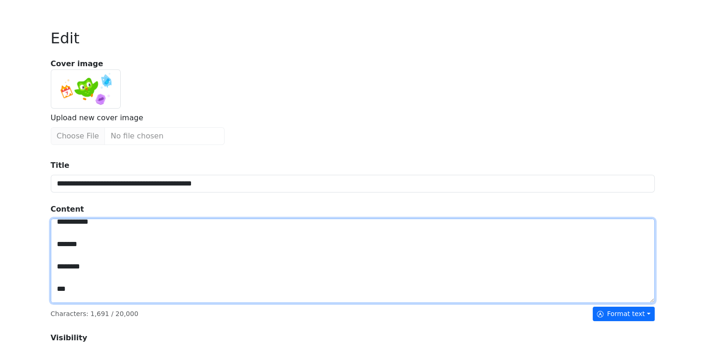
scroll to position [2281, 0]
drag, startPoint x: 53, startPoint y: 295, endPoint x: 171, endPoint y: 326, distance: 122.7
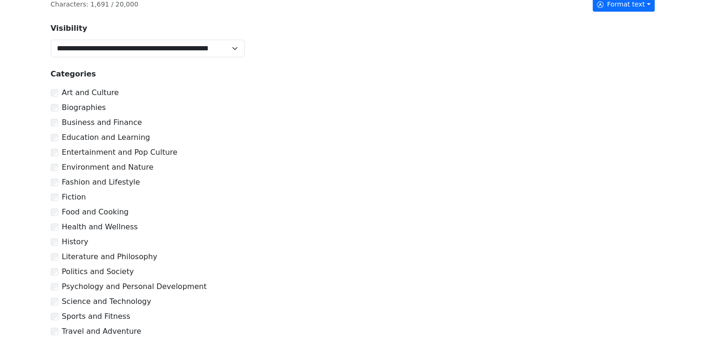
scroll to position [416, 0]
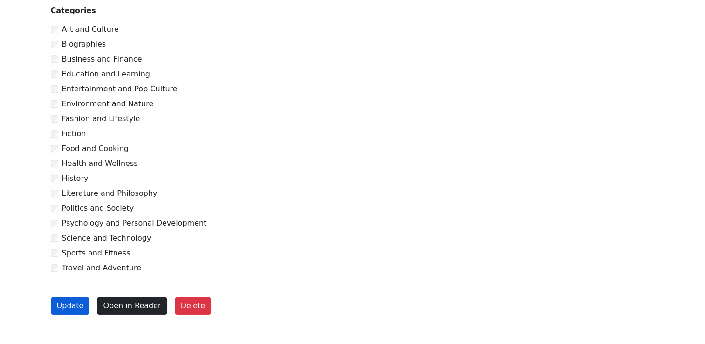
type textarea "**********"
click at [75, 308] on button "Update" at bounding box center [70, 306] width 39 height 18
click at [75, 308] on form "**********" at bounding box center [353, 59] width 604 height 558
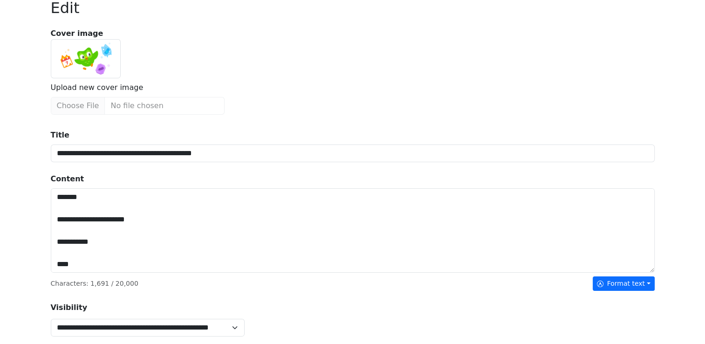
scroll to position [93, 0]
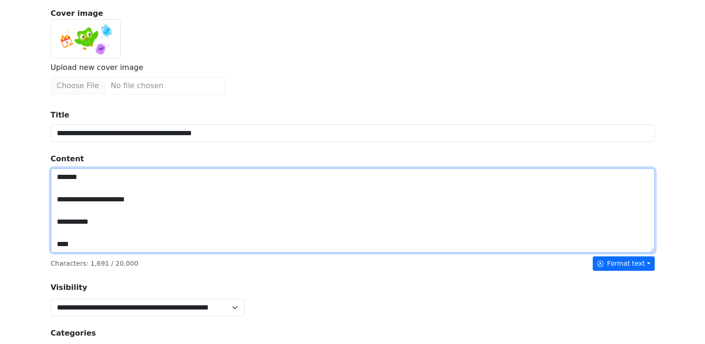
click at [78, 177] on textarea "Title" at bounding box center [353, 210] width 604 height 85
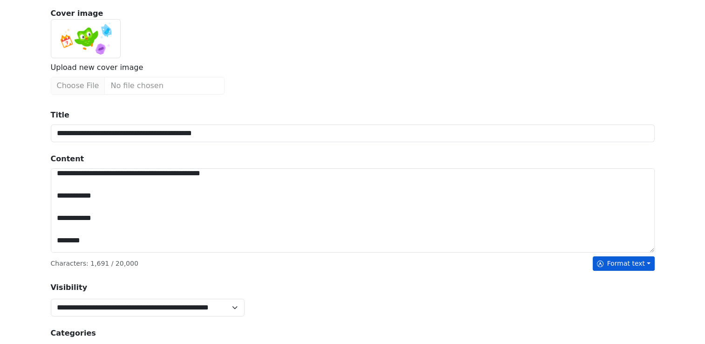
click at [632, 266] on button "Format text" at bounding box center [624, 263] width 62 height 14
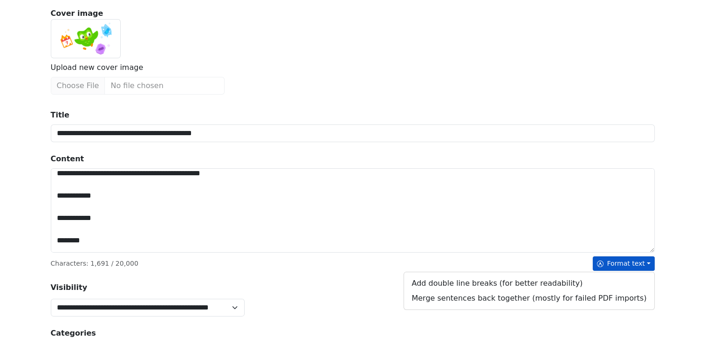
click at [632, 266] on button "Format text" at bounding box center [624, 263] width 62 height 14
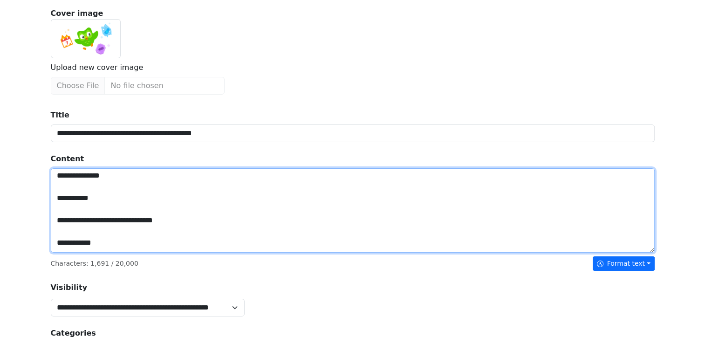
scroll to position [2281, 0]
drag, startPoint x: 53, startPoint y: 171, endPoint x: 118, endPoint y: 284, distance: 130.7
click at [118, 284] on div "**********" at bounding box center [353, 349] width 604 height 494
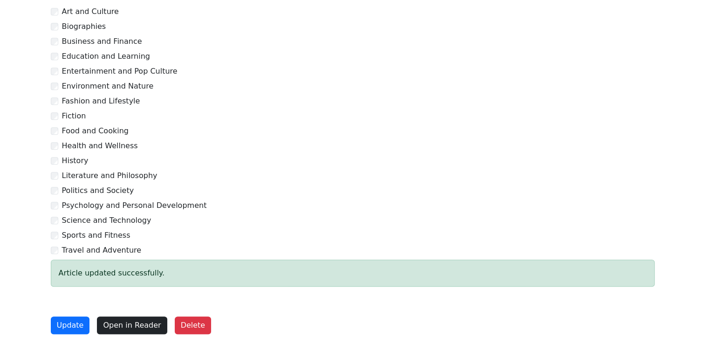
scroll to position [452, 0]
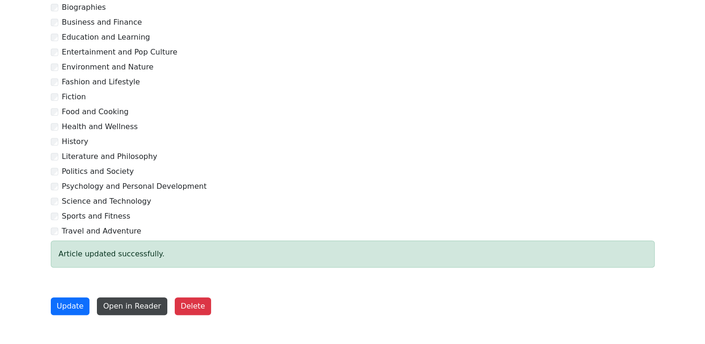
click at [129, 306] on button "Open in Reader" at bounding box center [132, 306] width 70 height 18
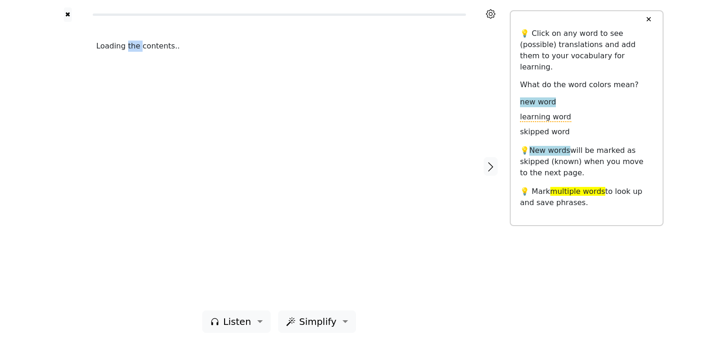
click at [129, 306] on div "Loading the contents.." at bounding box center [279, 166] width 384 height 288
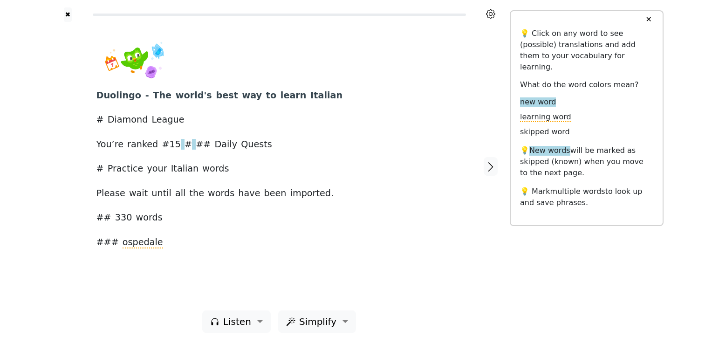
click at [646, 20] on button "✕" at bounding box center [648, 19] width 17 height 17
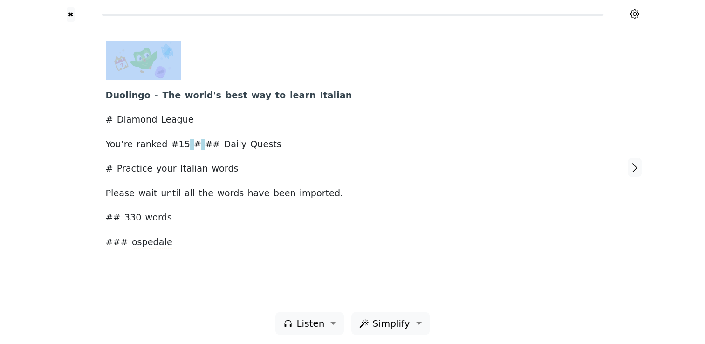
drag, startPoint x: 646, startPoint y: 20, endPoint x: 652, endPoint y: 19, distance: 6.1
click at [648, 19] on div "✖" at bounding box center [352, 11] width 615 height 22
click at [636, 166] on icon "button" at bounding box center [634, 167] width 11 height 11
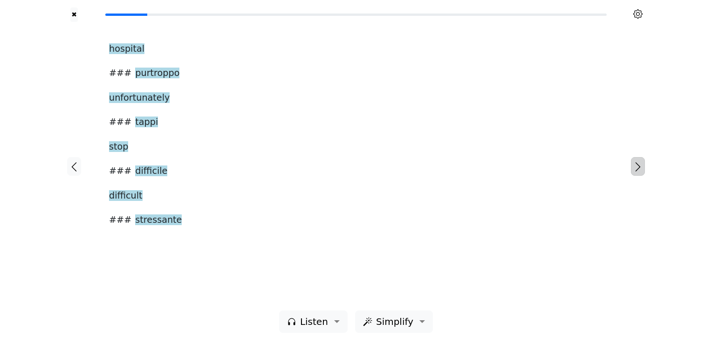
click at [636, 166] on icon "button" at bounding box center [637, 166] width 11 height 11
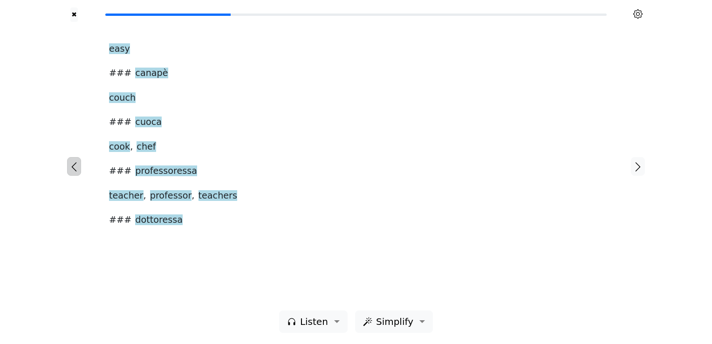
click at [75, 164] on icon "button" at bounding box center [73, 166] width 11 height 11
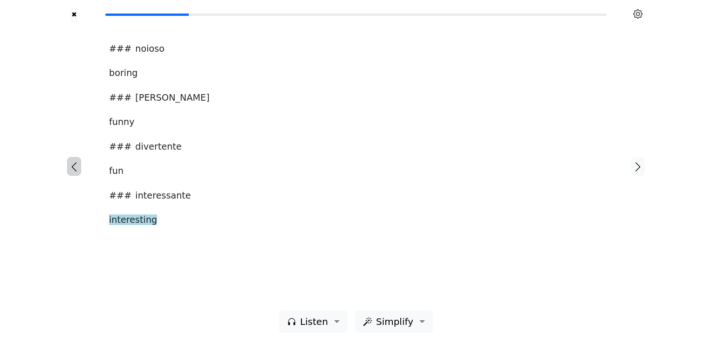
click at [75, 164] on icon "button" at bounding box center [73, 166] width 11 height 11
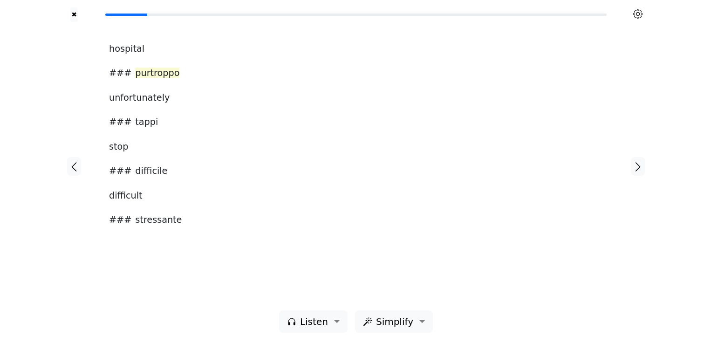
click at [162, 74] on span "purtroppo" at bounding box center [157, 74] width 44 height 12
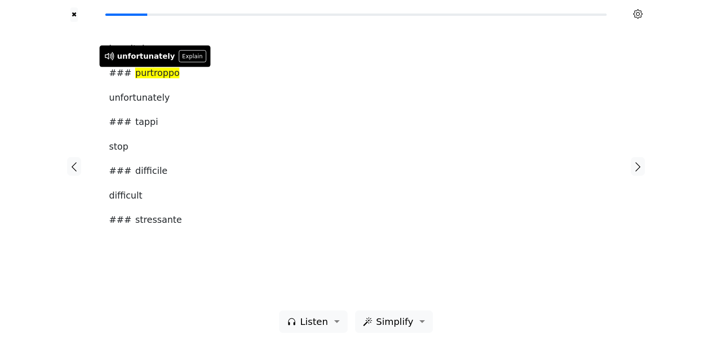
click at [150, 72] on span "purtroppo" at bounding box center [157, 74] width 44 height 12
drag, startPoint x: 150, startPoint y: 72, endPoint x: 138, endPoint y: 75, distance: 12.1
click at [138, 75] on span "purtroppo" at bounding box center [157, 74] width 44 height 12
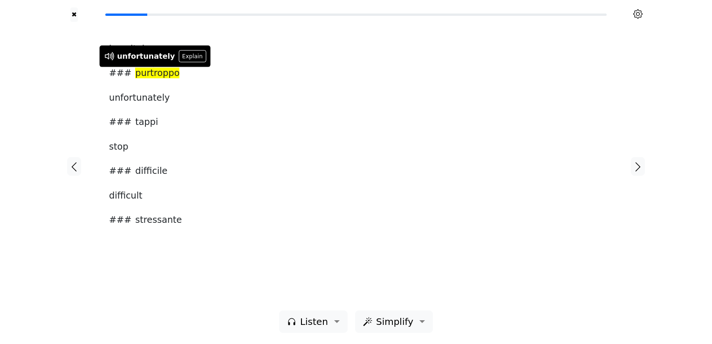
click at [138, 75] on span "purtroppo" at bounding box center [157, 74] width 44 height 12
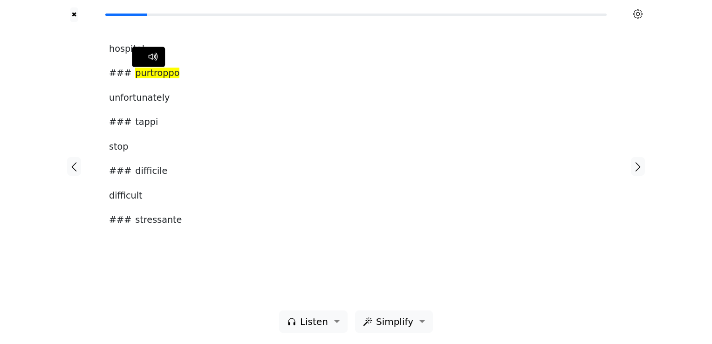
click at [138, 75] on span "purtroppo" at bounding box center [157, 74] width 44 height 12
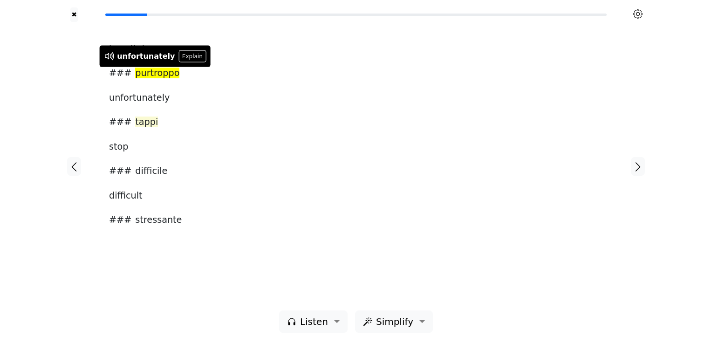
click at [136, 121] on span "tappi" at bounding box center [146, 122] width 23 height 12
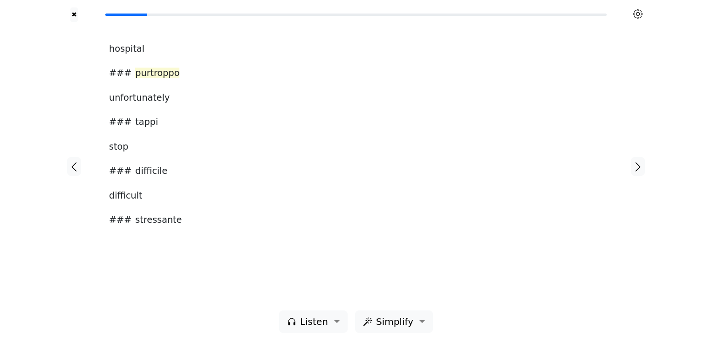
click at [148, 74] on span "purtroppo" at bounding box center [157, 74] width 44 height 12
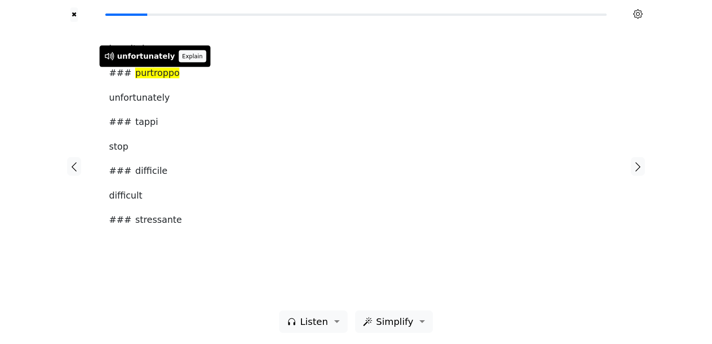
click at [188, 57] on button "Explain" at bounding box center [191, 56] width 27 height 12
click at [188, 57] on div "hospital ### purtroppo unfortunately ### tappi stop ### difficile difficult ###…" at bounding box center [356, 135] width 494 height 188
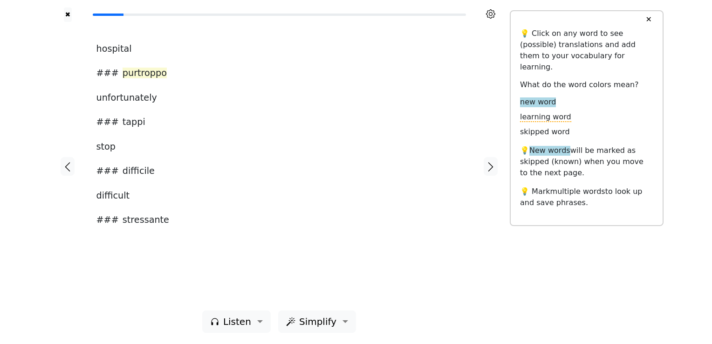
drag, startPoint x: 188, startPoint y: 57, endPoint x: 136, endPoint y: 75, distance: 55.3
click at [136, 75] on span "purtroppo" at bounding box center [145, 74] width 44 height 12
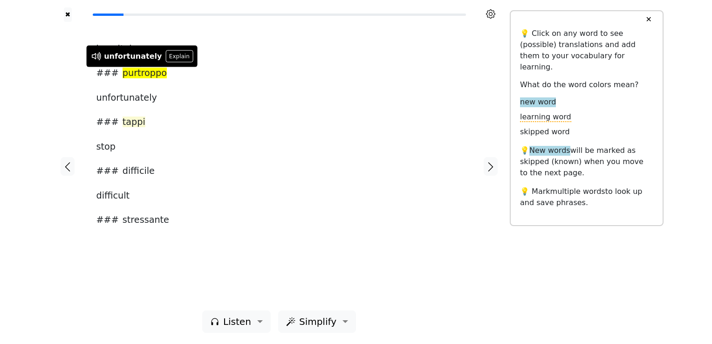
drag, startPoint x: 136, startPoint y: 75, endPoint x: 129, endPoint y: 123, distance: 49.0
click at [129, 123] on span "tappi" at bounding box center [134, 122] width 23 height 12
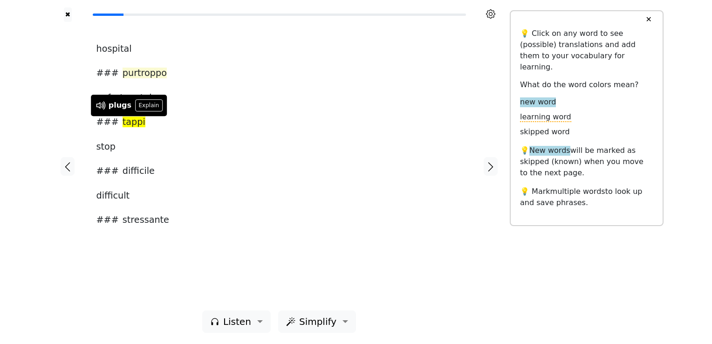
drag, startPoint x: 129, startPoint y: 123, endPoint x: 123, endPoint y: 73, distance: 50.6
click at [123, 73] on span "purtroppo" at bounding box center [145, 74] width 44 height 12
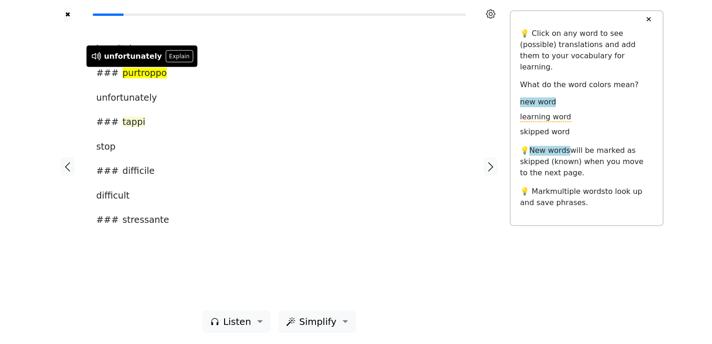
click at [124, 124] on span "tappi" at bounding box center [134, 122] width 23 height 12
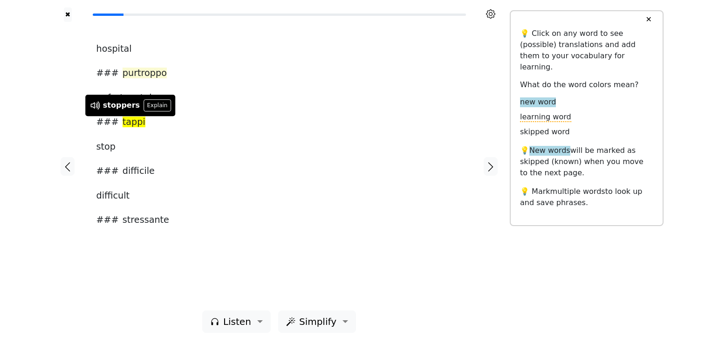
drag, startPoint x: 124, startPoint y: 124, endPoint x: 128, endPoint y: 72, distance: 51.9
click at [128, 72] on span "purtroppo" at bounding box center [145, 74] width 44 height 12
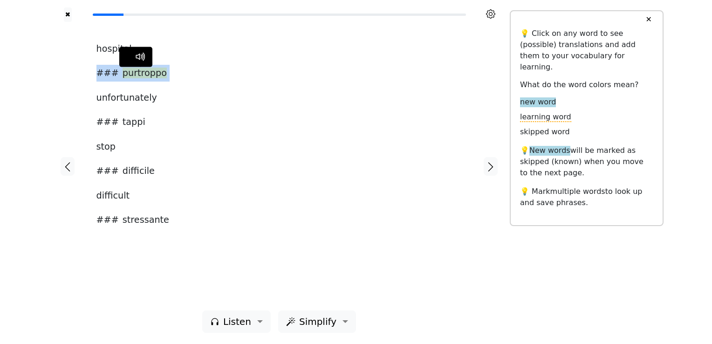
click at [128, 72] on span "purtroppo" at bounding box center [145, 74] width 44 height 12
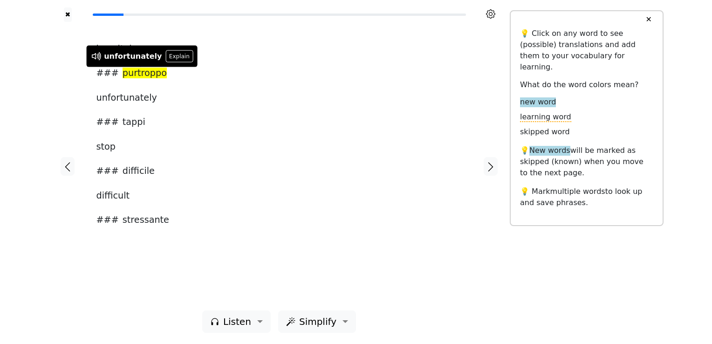
click at [128, 72] on span "purtroppo" at bounding box center [145, 74] width 44 height 12
click at [125, 124] on span "tappi" at bounding box center [134, 122] width 23 height 12
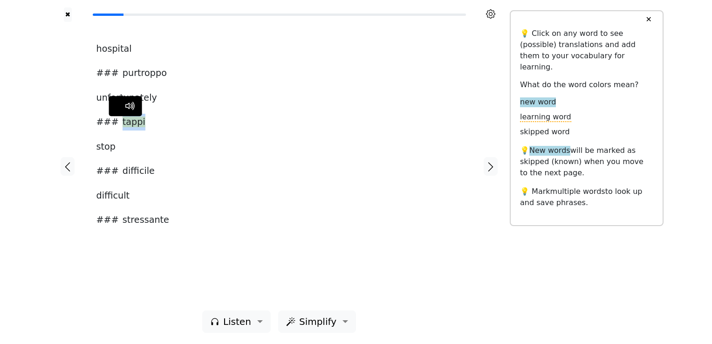
click at [125, 124] on span "tappi" at bounding box center [134, 122] width 23 height 12
drag, startPoint x: 125, startPoint y: 124, endPoint x: 134, endPoint y: 173, distance: 50.2
click at [134, 173] on span "difficile" at bounding box center [139, 171] width 32 height 12
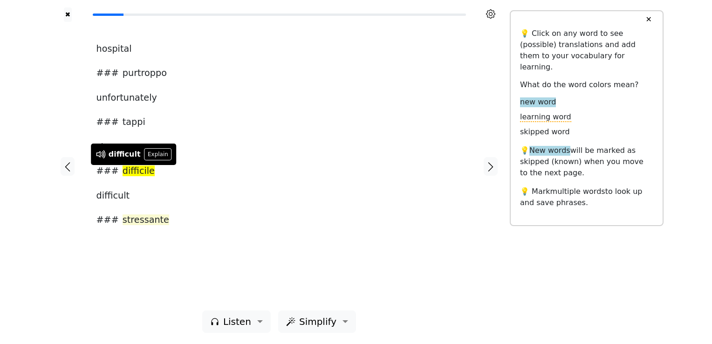
click at [141, 221] on span "stressante" at bounding box center [146, 220] width 47 height 12
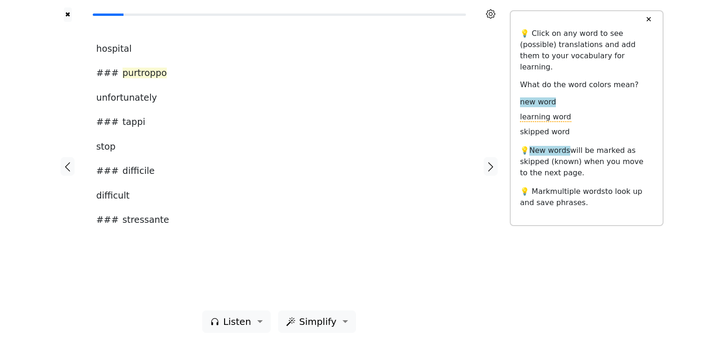
click at [154, 73] on span "purtroppo" at bounding box center [145, 74] width 44 height 12
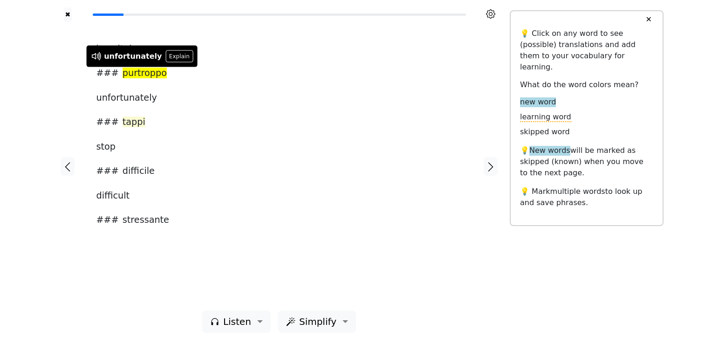
click at [134, 124] on span "tappi" at bounding box center [134, 122] width 23 height 12
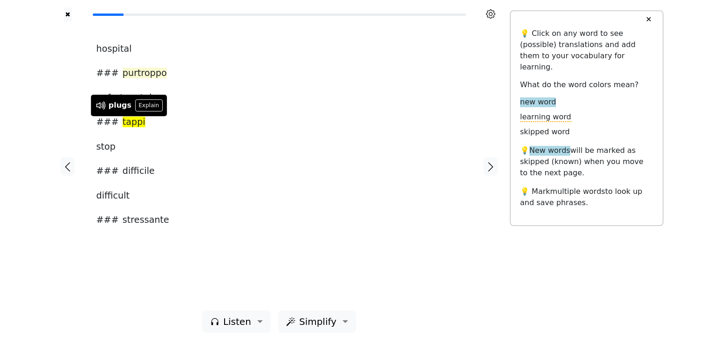
click at [136, 74] on span "purtroppo" at bounding box center [145, 74] width 44 height 12
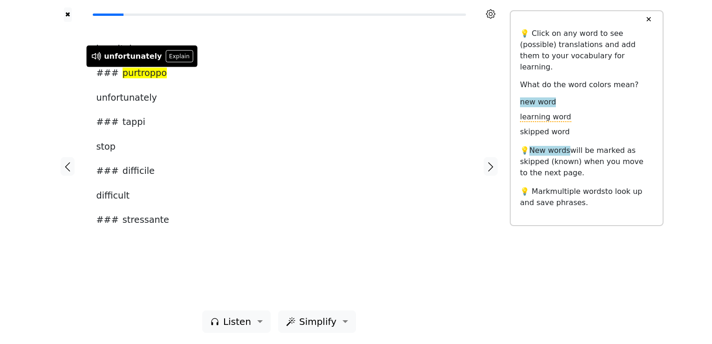
click at [137, 53] on div "unfortunately" at bounding box center [133, 56] width 58 height 11
drag, startPoint x: 137, startPoint y: 53, endPoint x: 121, endPoint y: 59, distance: 16.8
click at [121, 59] on div "unfortunately" at bounding box center [133, 56] width 58 height 11
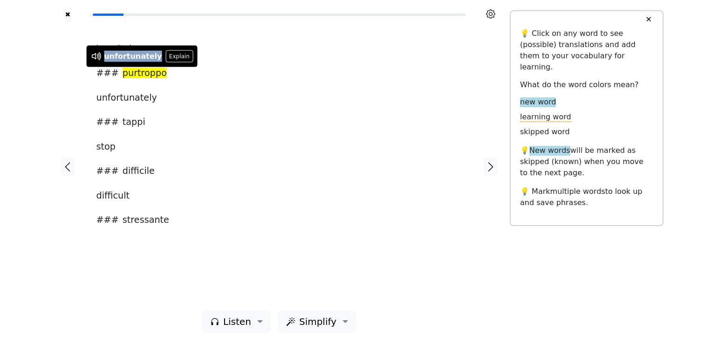
click at [121, 59] on div "unfortunately" at bounding box center [133, 56] width 58 height 11
drag, startPoint x: 121, startPoint y: 59, endPoint x: 127, endPoint y: 77, distance: 19.6
click at [127, 77] on span "purtroppo" at bounding box center [145, 74] width 44 height 12
click at [145, 217] on span "stressante" at bounding box center [146, 220] width 47 height 12
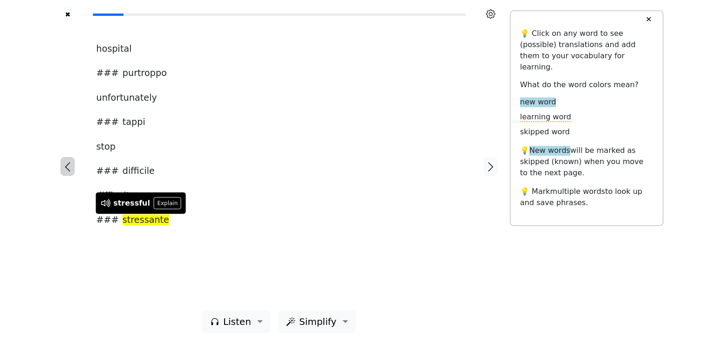
click at [66, 164] on icon "button" at bounding box center [67, 166] width 11 height 11
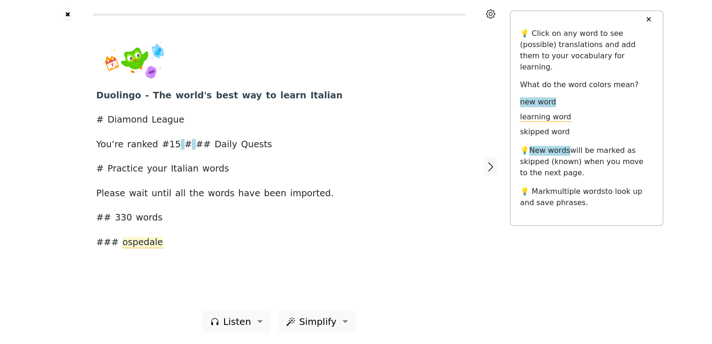
click at [137, 240] on span "ospedale" at bounding box center [143, 243] width 41 height 12
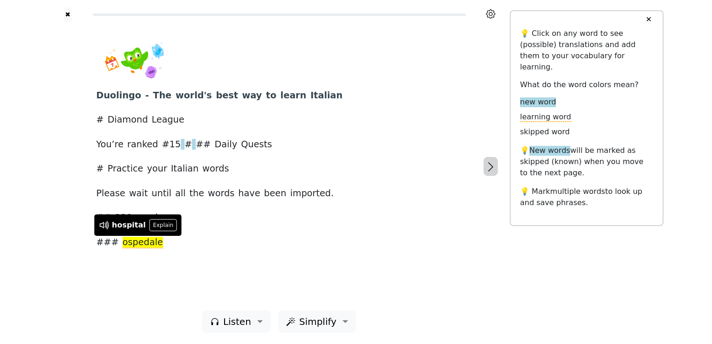
click at [494, 167] on icon "button" at bounding box center [490, 166] width 11 height 11
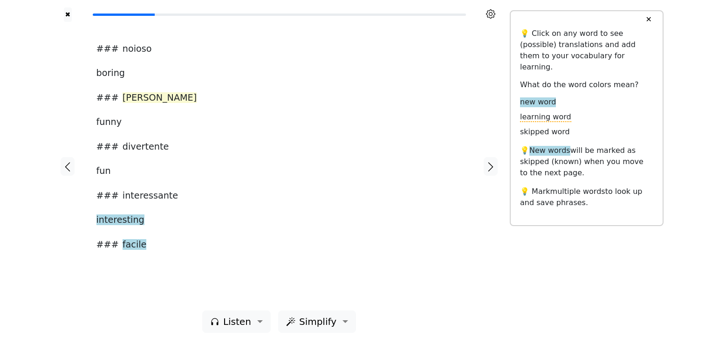
click at [126, 99] on span "[PERSON_NAME]" at bounding box center [160, 98] width 74 height 12
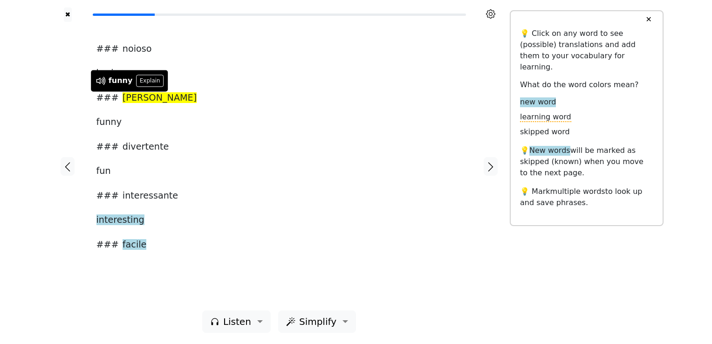
click at [649, 20] on button "✕" at bounding box center [648, 19] width 17 height 17
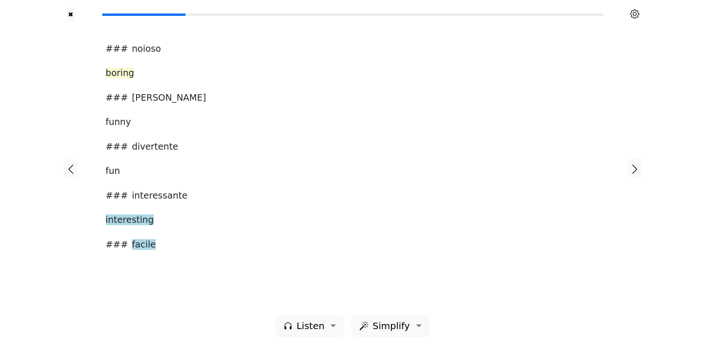
scroll to position [4, 0]
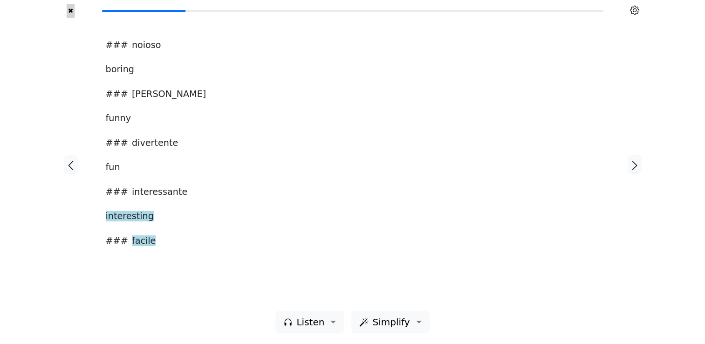
click at [72, 9] on button "✖" at bounding box center [71, 11] width 8 height 14
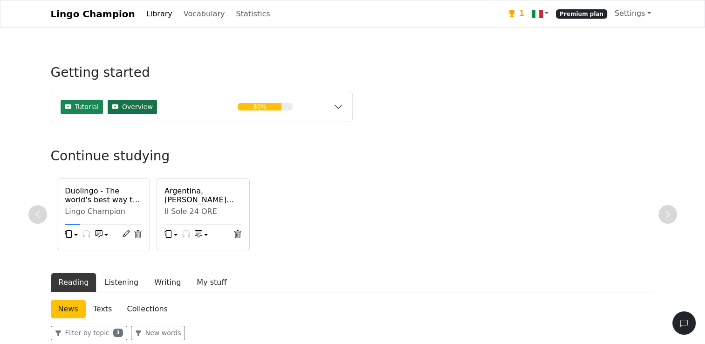
click at [138, 102] on span "Overview" at bounding box center [137, 107] width 31 height 10
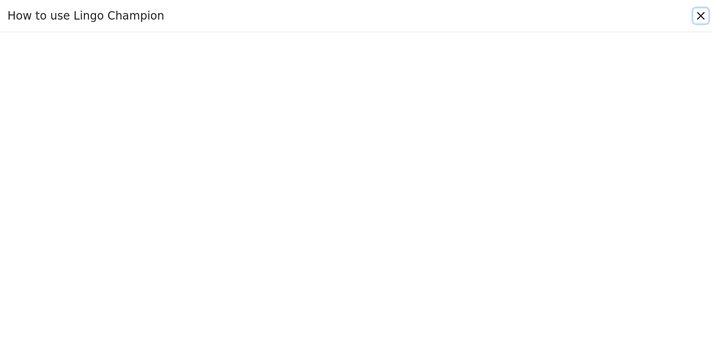
click at [697, 16] on button "Close" at bounding box center [700, 15] width 15 height 15
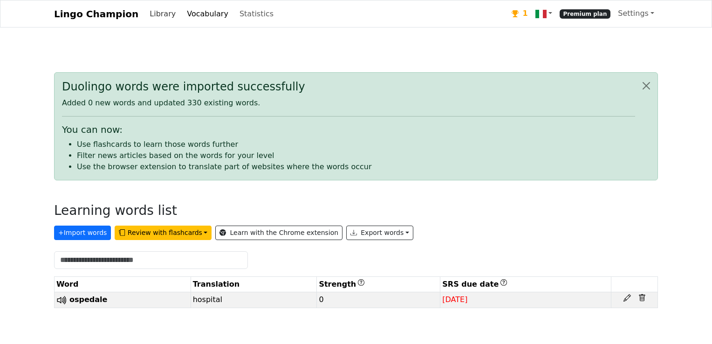
click at [160, 16] on link "Library" at bounding box center [163, 14] width 34 height 19
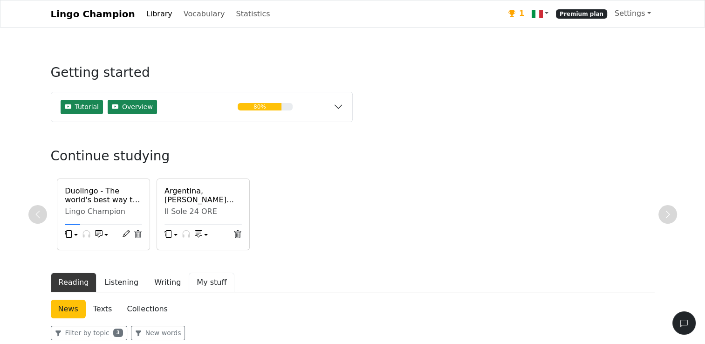
click at [213, 281] on button "My stuff" at bounding box center [212, 283] width 46 height 20
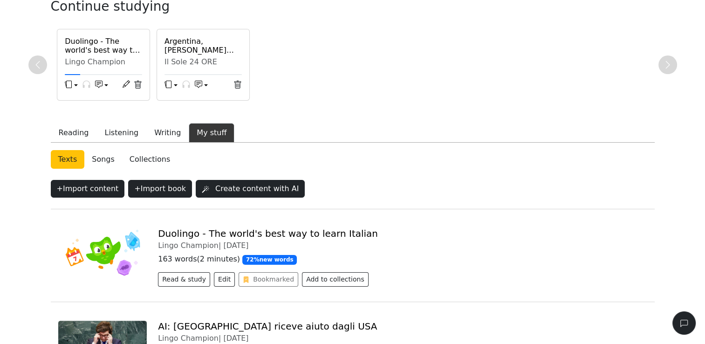
scroll to position [186, 0]
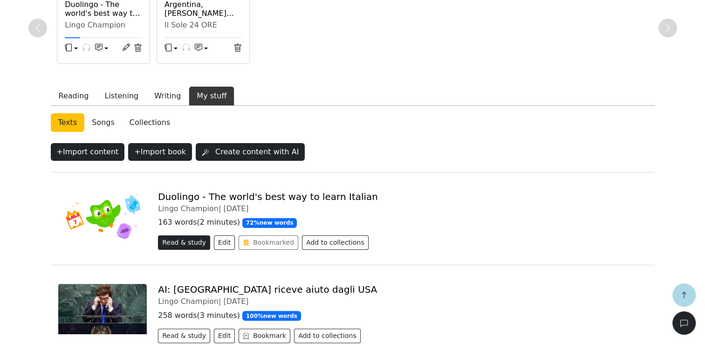
click at [195, 243] on button "Read & study" at bounding box center [184, 242] width 52 height 14
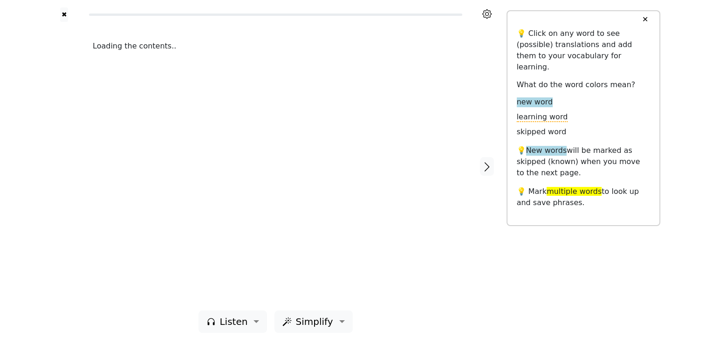
click at [195, 243] on div "Loading the contents.." at bounding box center [275, 166] width 384 height 288
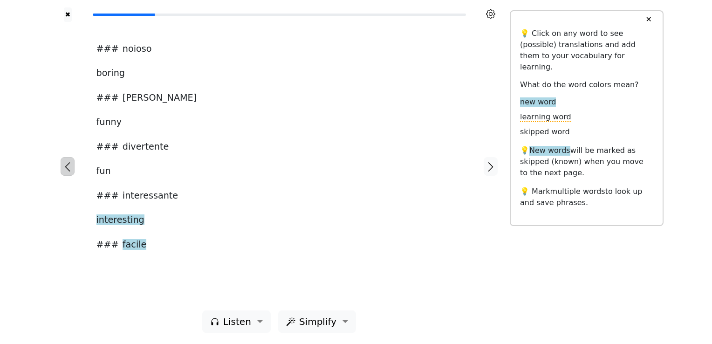
click at [67, 165] on icon "button" at bounding box center [67, 166] width 11 height 11
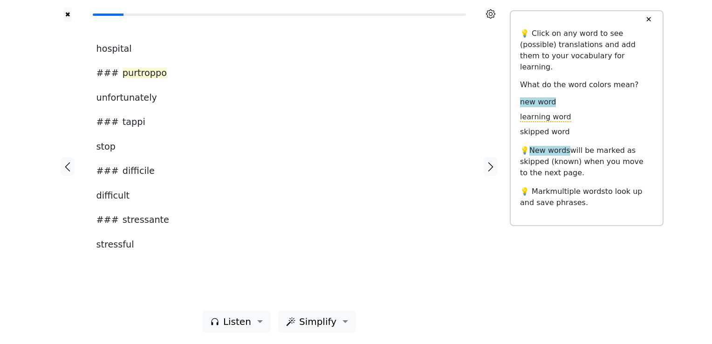
click at [136, 74] on span "purtroppo" at bounding box center [145, 74] width 44 height 12
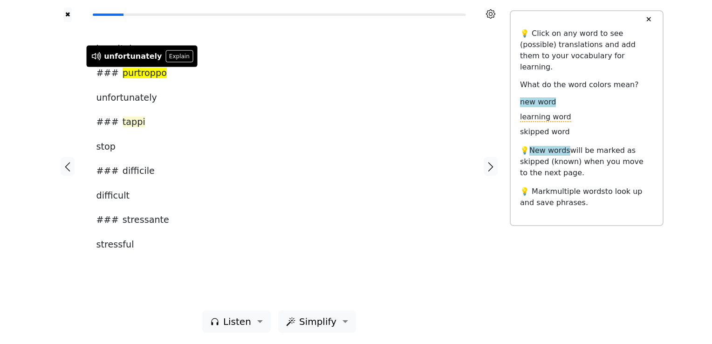
click at [134, 122] on span "tappi" at bounding box center [134, 122] width 23 height 12
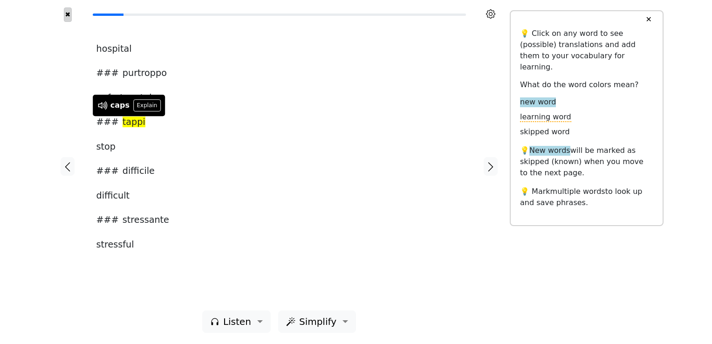
click at [67, 14] on button "✖" at bounding box center [68, 14] width 8 height 14
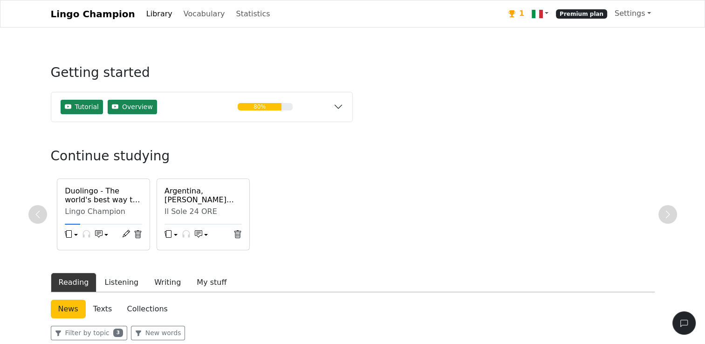
click at [144, 15] on link "Library" at bounding box center [160, 14] width 34 height 19
click at [205, 281] on button "My stuff" at bounding box center [212, 283] width 46 height 20
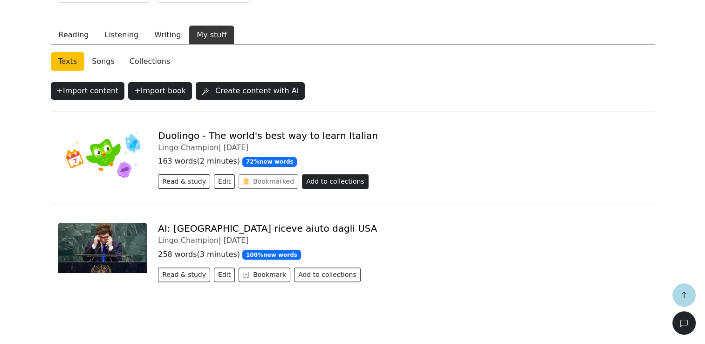
scroll to position [252, 0]
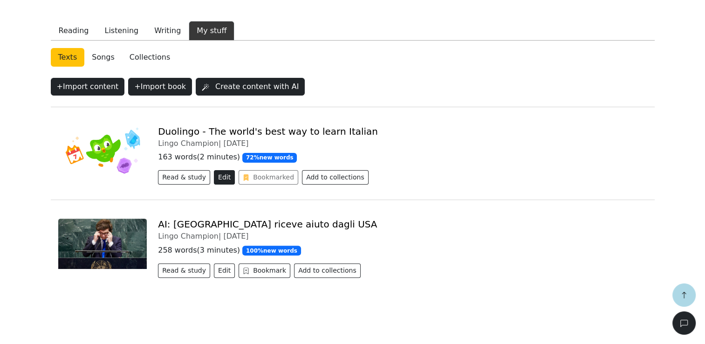
click at [222, 179] on button "Edit" at bounding box center [224, 177] width 21 height 14
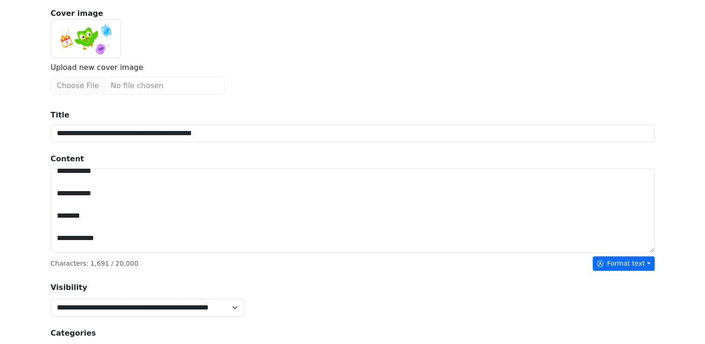
scroll to position [140, 0]
click at [104, 216] on textarea "Title" at bounding box center [353, 210] width 604 height 85
click at [158, 211] on textarea "Title" at bounding box center [353, 210] width 604 height 85
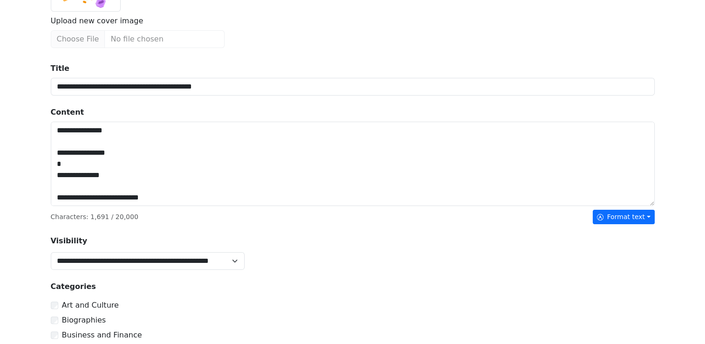
click at [55, 128] on textarea "Title" at bounding box center [353, 164] width 604 height 85
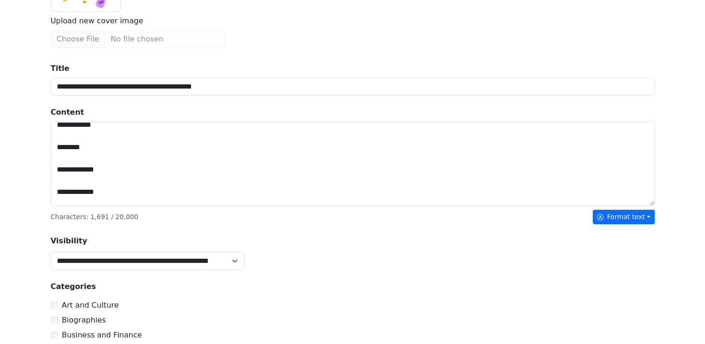
drag, startPoint x: 55, startPoint y: 128, endPoint x: 175, endPoint y: 145, distance: 121.5
click at [175, 145] on textarea "Title" at bounding box center [353, 164] width 604 height 85
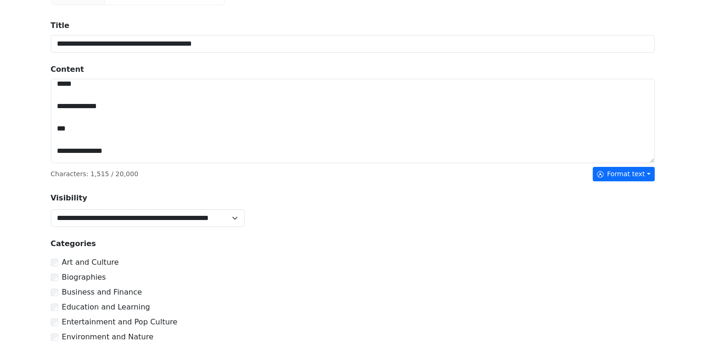
scroll to position [0, 0]
click at [55, 98] on textarea "Title" at bounding box center [353, 121] width 604 height 85
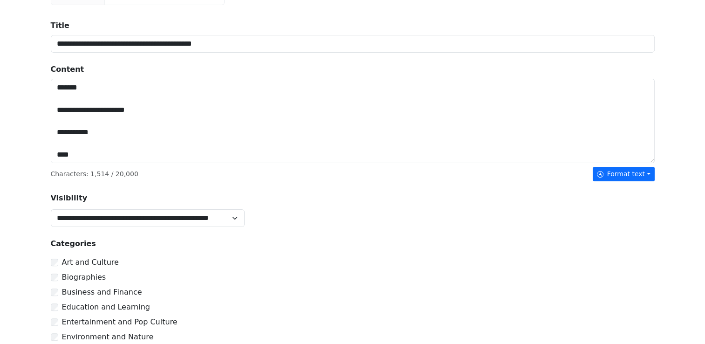
drag, startPoint x: 54, startPoint y: 84, endPoint x: 131, endPoint y: 142, distance: 96.5
click at [147, 169] on div "**********" at bounding box center [353, 260] width 604 height 494
type textarea "**********"
click at [39, 182] on div "**********" at bounding box center [352, 197] width 705 height 760
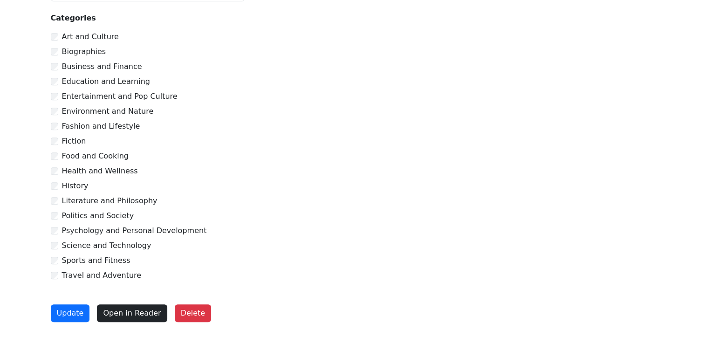
scroll to position [416, 0]
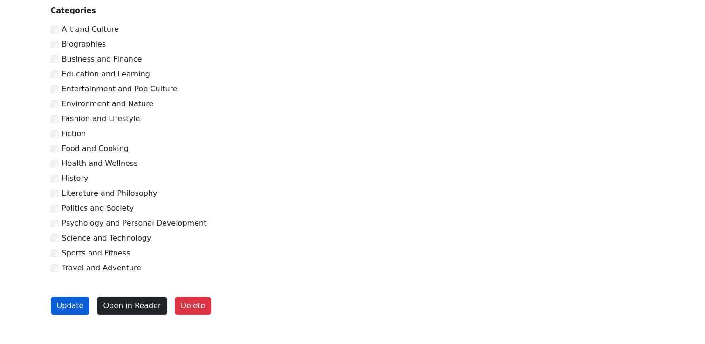
click at [69, 302] on button "Update" at bounding box center [70, 306] width 39 height 18
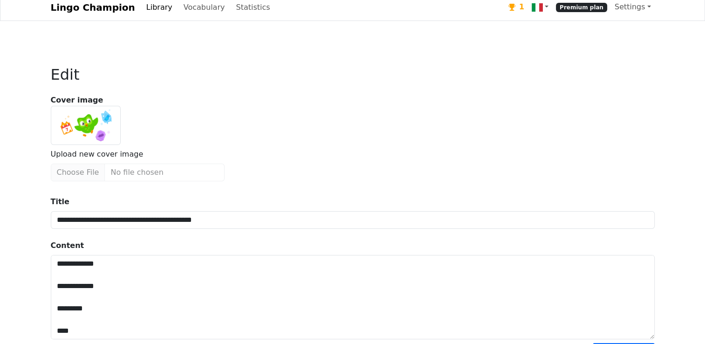
scroll to position [0, 0]
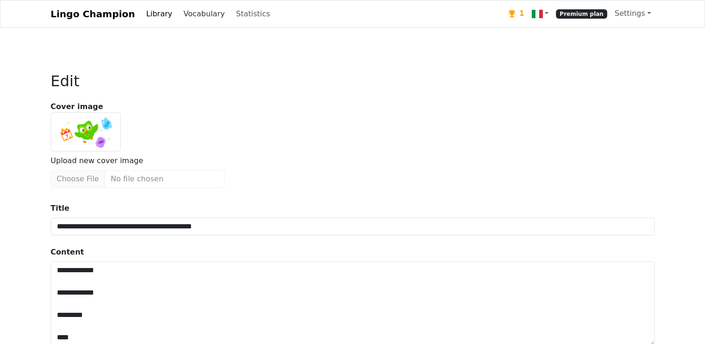
click at [186, 14] on link "Vocabulary" at bounding box center [204, 14] width 49 height 19
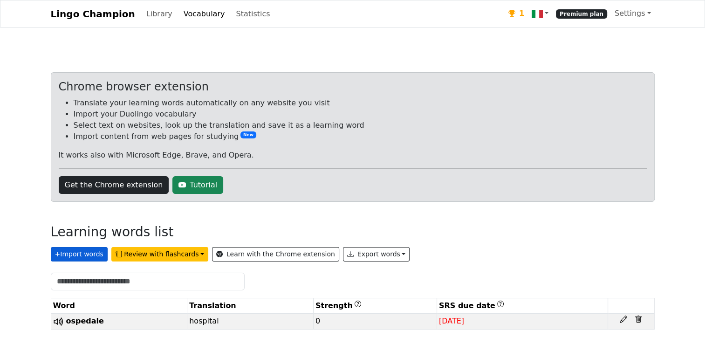
click at [78, 255] on button "+ Import words" at bounding box center [79, 254] width 57 height 14
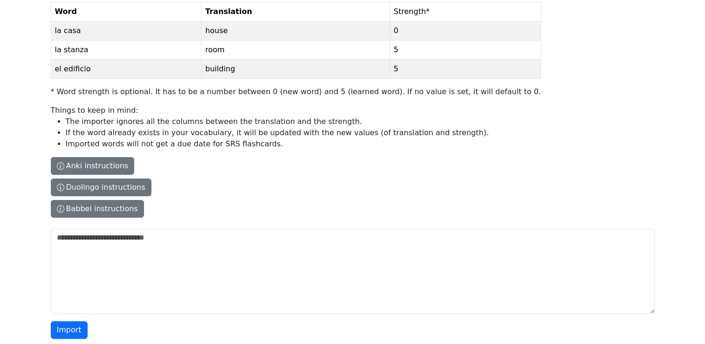
scroll to position [134, 0]
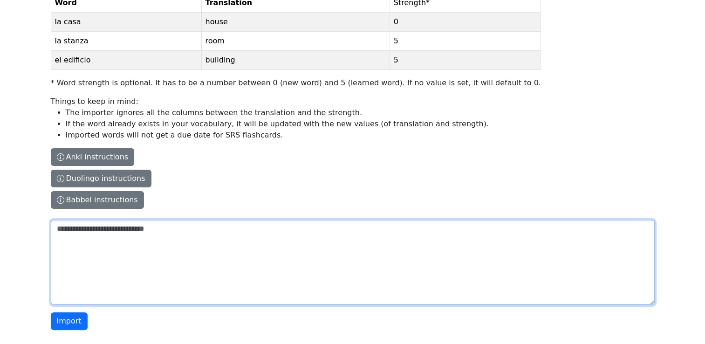
click at [54, 229] on textarea "The columns have to be tab-separated. The safest way is to copy-paste from Exce…" at bounding box center [353, 262] width 604 height 85
paste textarea "**********"
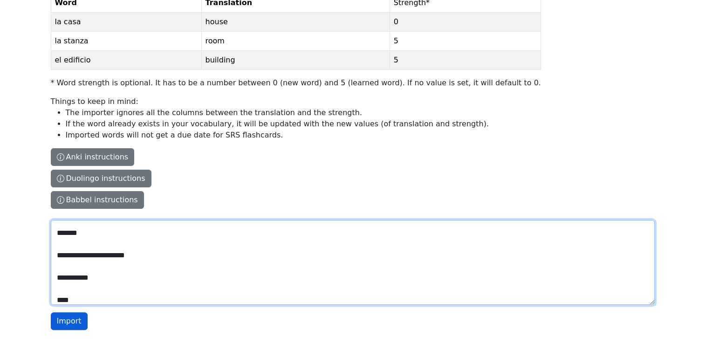
type textarea "**********"
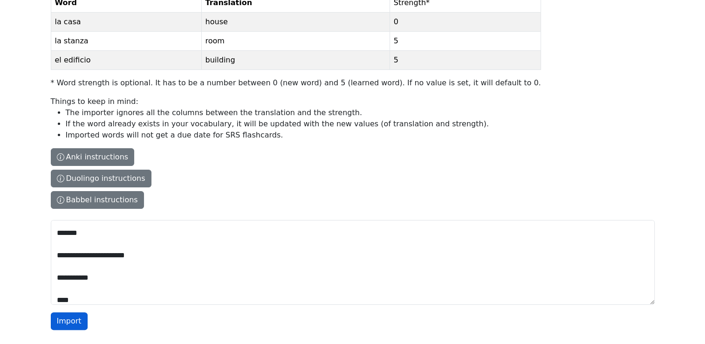
click at [64, 321] on button "Import" at bounding box center [69, 321] width 37 height 18
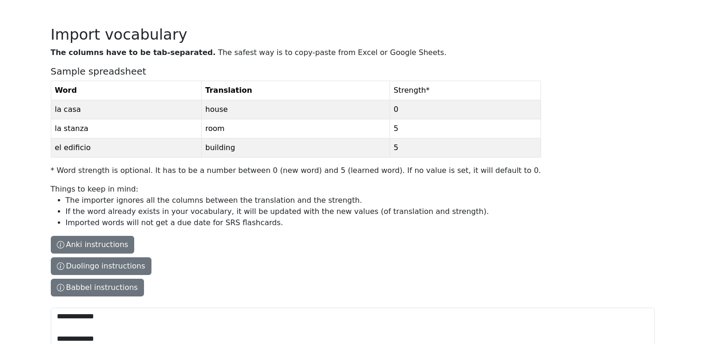
scroll to position [0, 0]
